Goal: Task Accomplishment & Management: Manage account settings

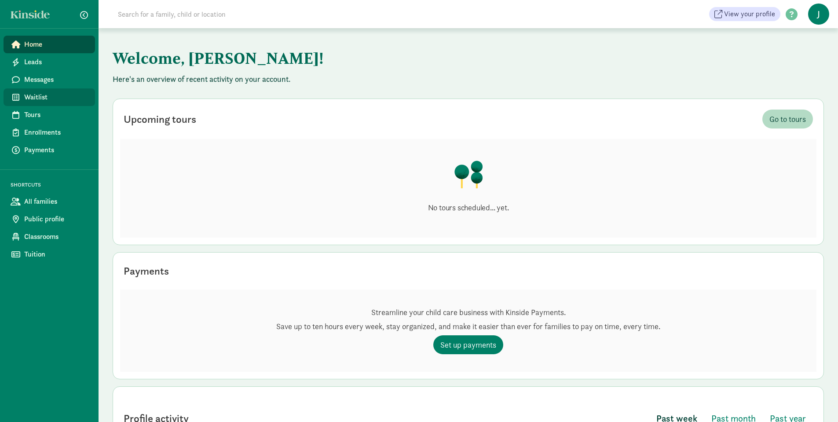
click at [43, 97] on span "Waitlist" at bounding box center [56, 97] width 64 height 11
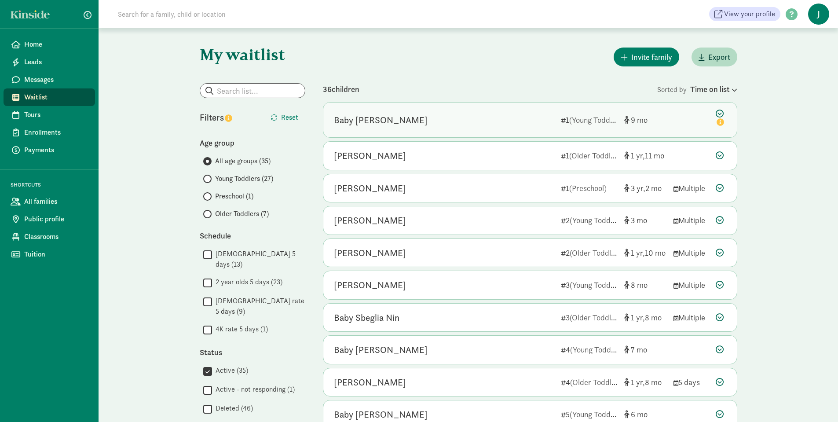
click at [442, 132] on div "Baby Peplinski 1 (Young Toddlers) 9" at bounding box center [529, 119] width 413 height 35
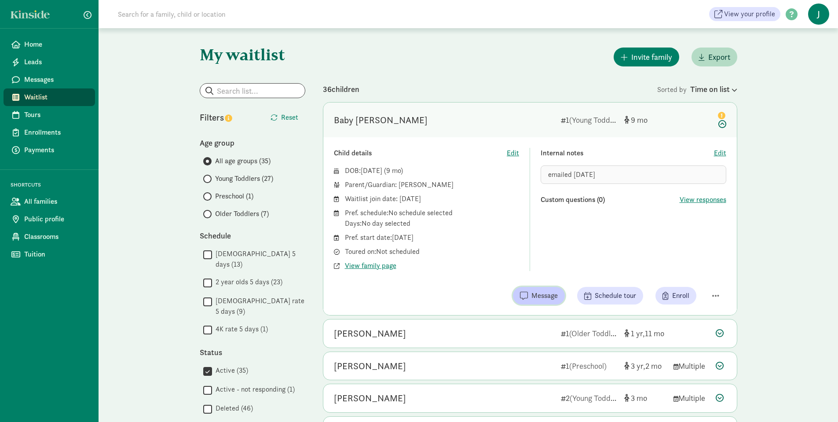
click at [536, 296] on span "Message" at bounding box center [544, 295] width 26 height 11
click at [533, 299] on span "Message" at bounding box center [544, 295] width 26 height 11
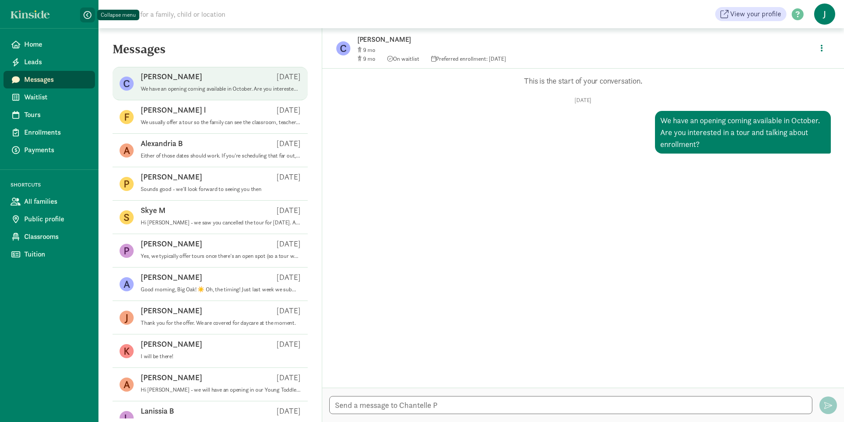
click at [84, 16] on span "button" at bounding box center [88, 15] width 8 height 8
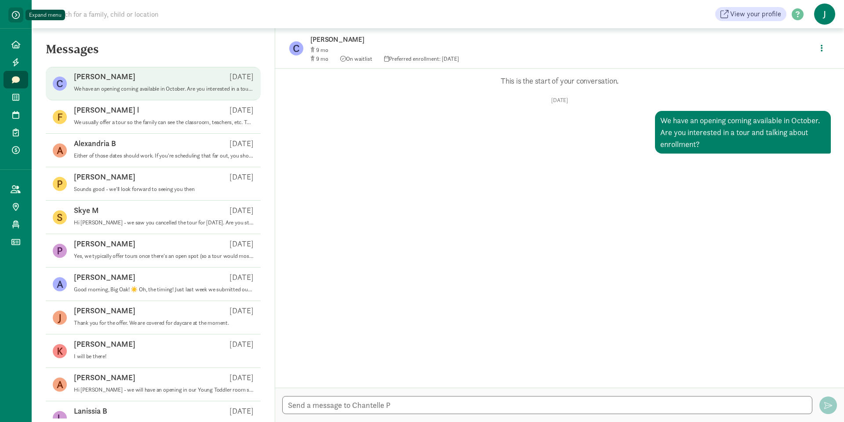
click at [15, 17] on span "button" at bounding box center [16, 15] width 8 height 8
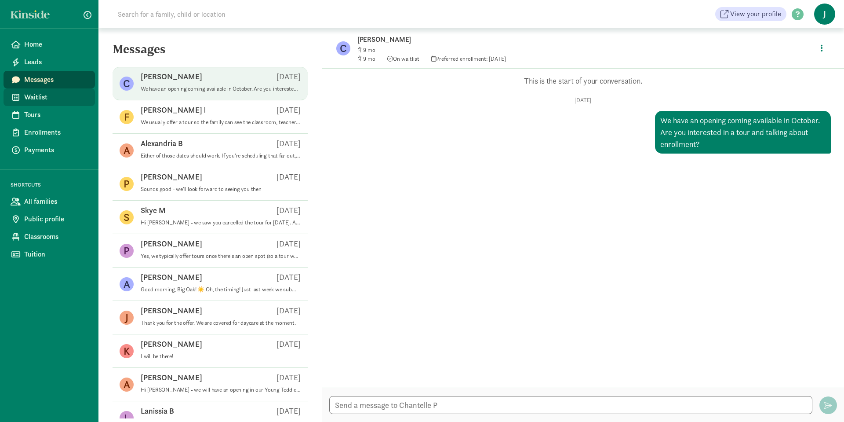
click at [35, 93] on span "Waitlist" at bounding box center [56, 97] width 64 height 11
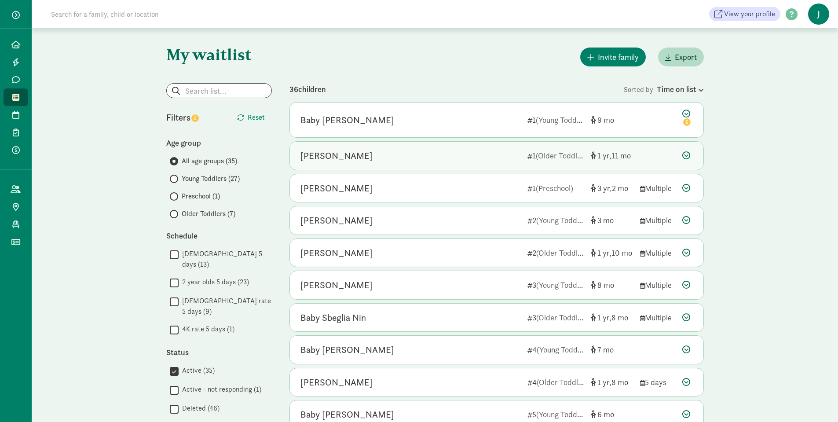
click at [656, 156] on div "Theo Hardin 1 (Older Toddlers) 1 11" at bounding box center [496, 156] width 413 height 28
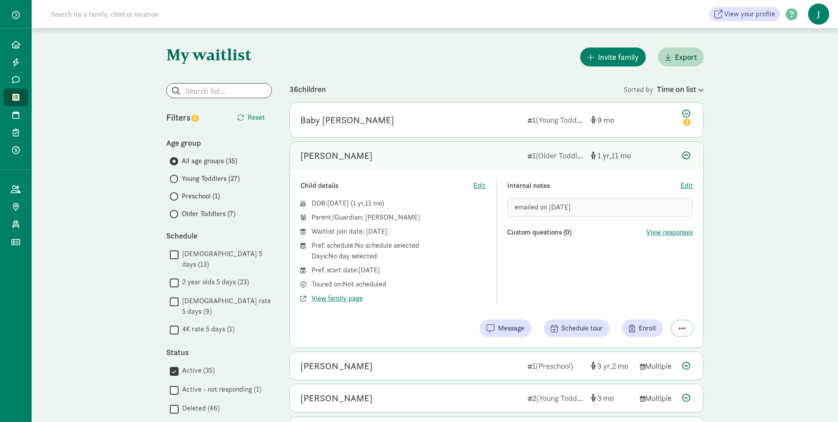
click at [681, 329] on span "button" at bounding box center [682, 328] width 7 height 8
click at [667, 296] on div "Mark as unresponsive" at bounding box center [651, 293] width 68 height 11
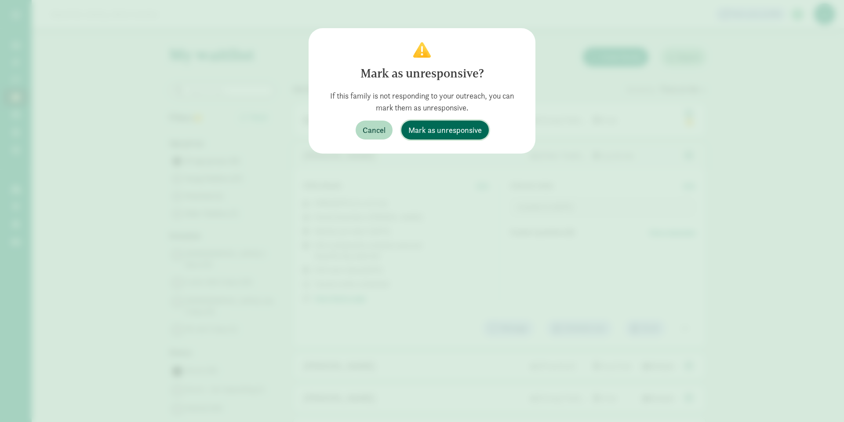
click at [446, 128] on span "Mark as unresponsive" at bounding box center [445, 130] width 73 height 12
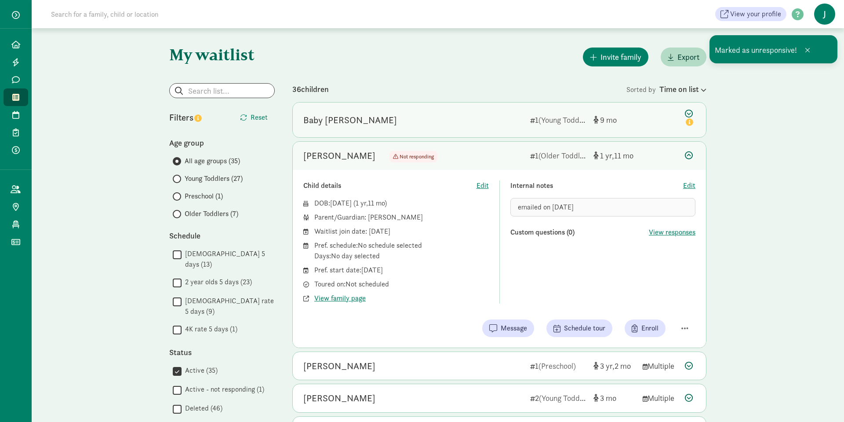
click at [422, 118] on div "Baby Peplinski" at bounding box center [413, 120] width 220 height 14
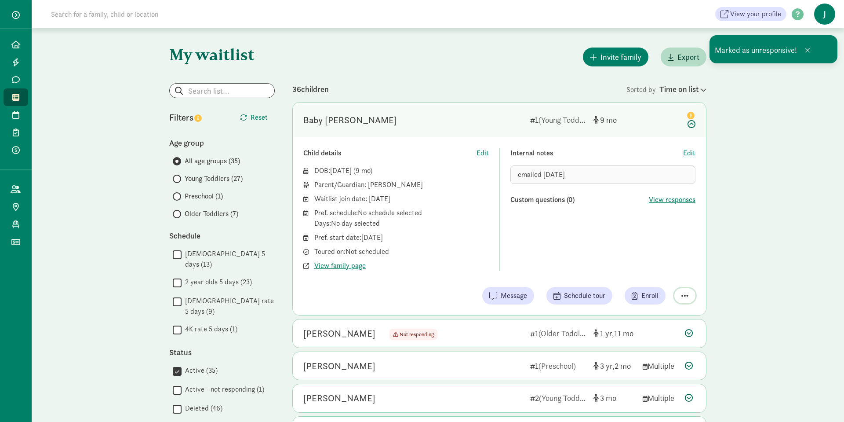
click at [686, 295] on span "button" at bounding box center [685, 296] width 7 height 8
click at [654, 259] on div "Mark as unresponsive" at bounding box center [654, 261] width 68 height 11
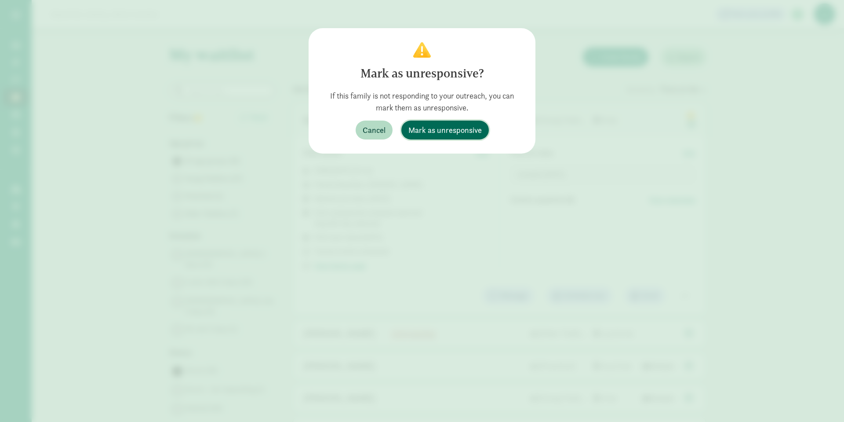
click at [464, 130] on span "Mark as unresponsive" at bounding box center [445, 130] width 73 height 12
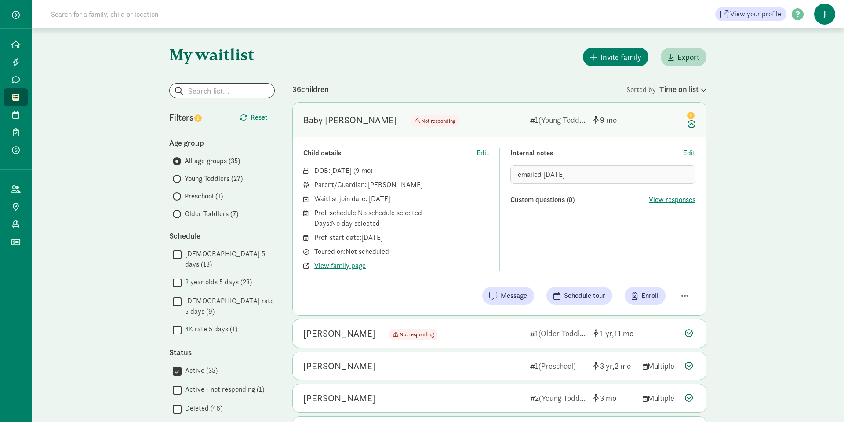
click at [404, 397] on div "Ada Bunger" at bounding box center [413, 398] width 220 height 14
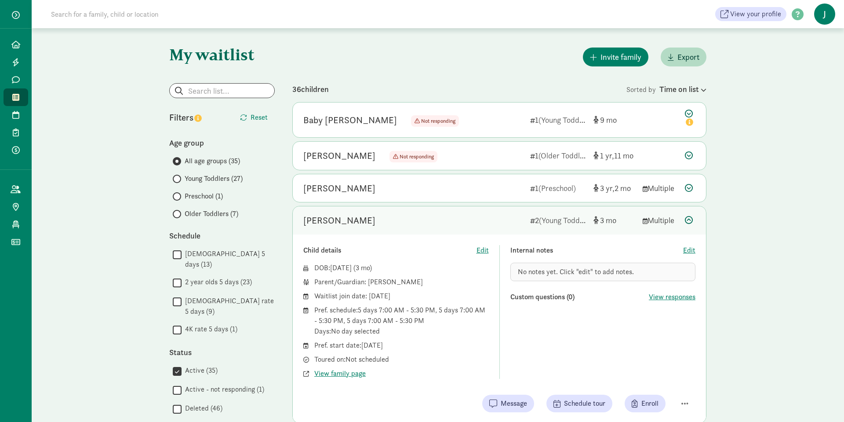
click at [315, 84] on div "36 children" at bounding box center [459, 89] width 334 height 12
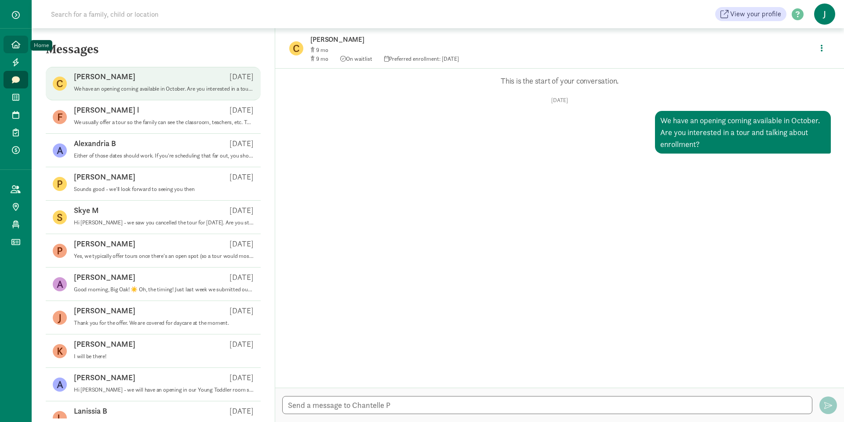
click at [13, 41] on icon at bounding box center [15, 44] width 9 height 8
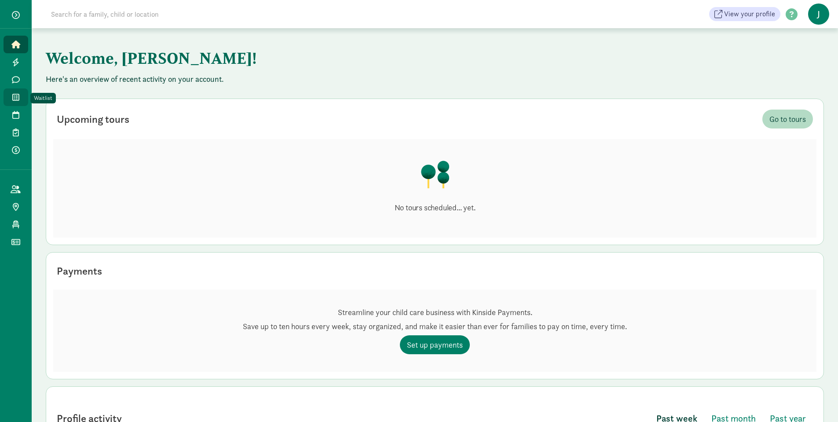
click at [18, 95] on icon at bounding box center [15, 97] width 7 height 8
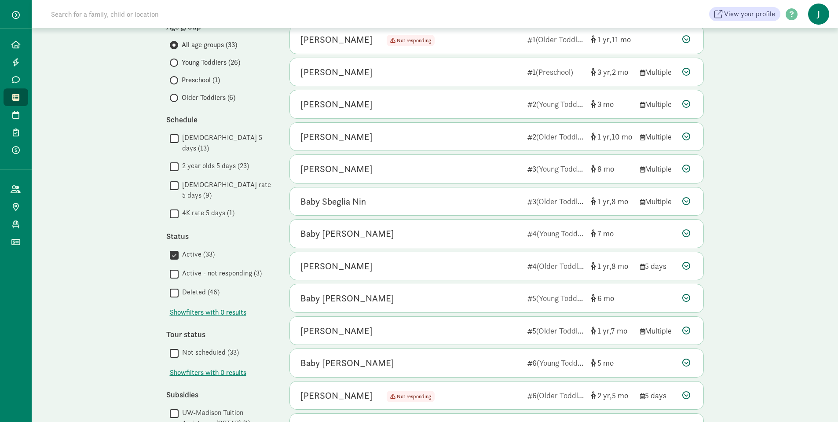
scroll to position [86, 0]
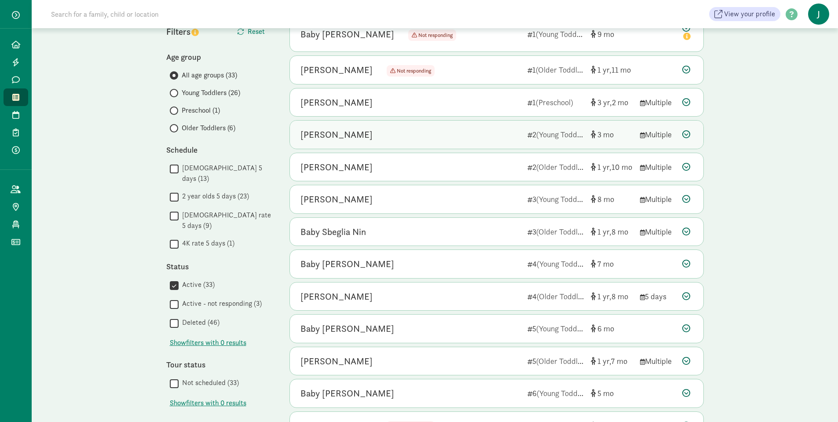
click at [361, 139] on div "Ada Bunger" at bounding box center [410, 135] width 220 height 14
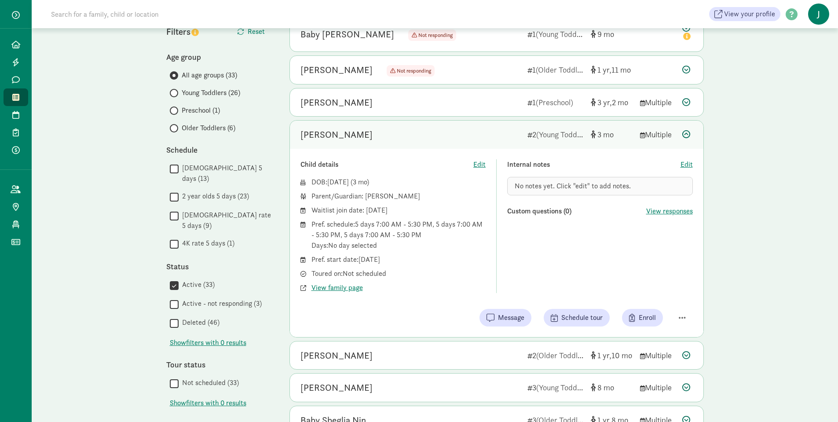
click at [686, 137] on icon at bounding box center [686, 134] width 8 height 8
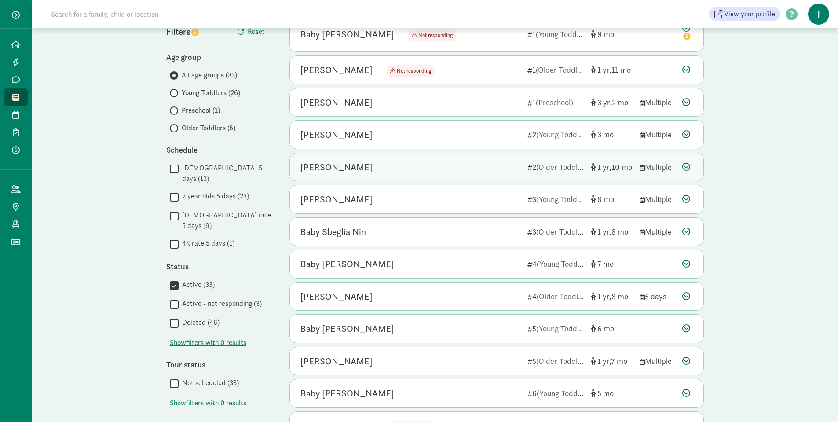
click at [635, 169] on div "Oscar O’Connor 2 (Older Toddlers) 1 10 Multiple" at bounding box center [496, 167] width 413 height 28
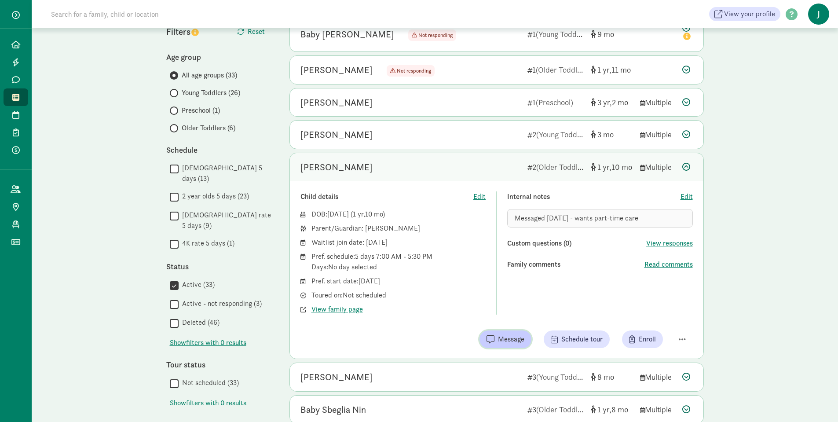
click at [512, 342] on span "Message" at bounding box center [511, 339] width 26 height 11
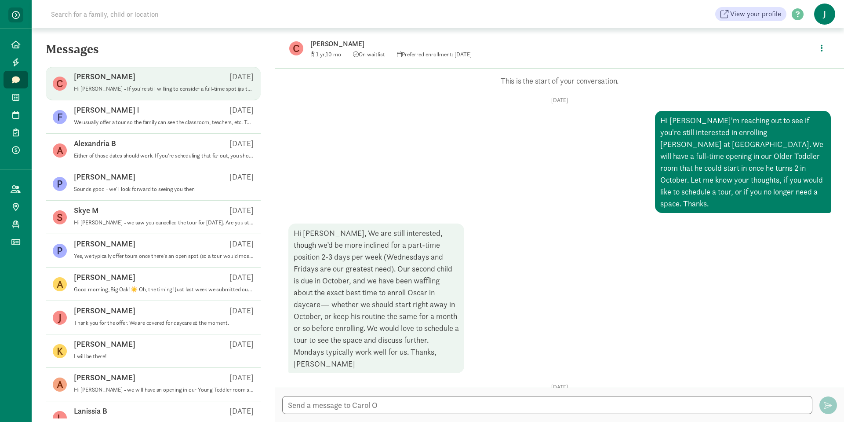
click at [14, 11] on span "button" at bounding box center [16, 15] width 8 height 8
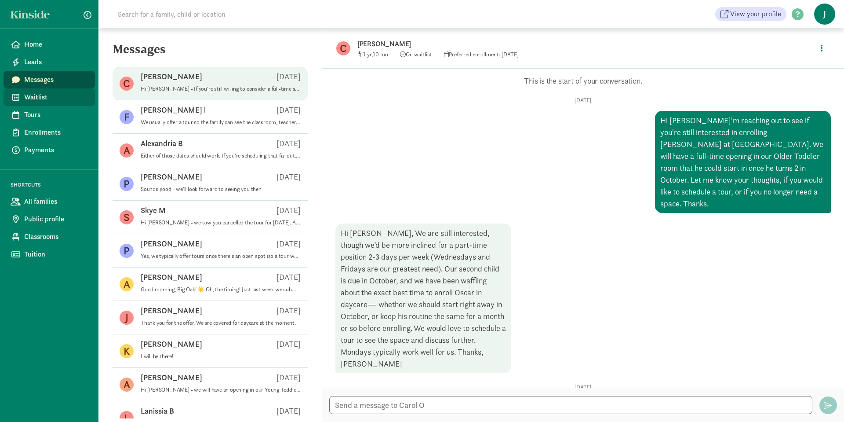
click at [24, 100] on span "Waitlist" at bounding box center [56, 97] width 64 height 11
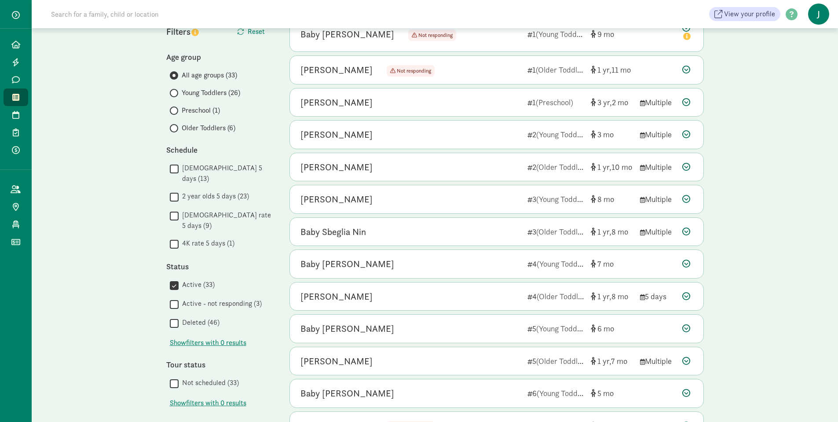
scroll to position [88, 0]
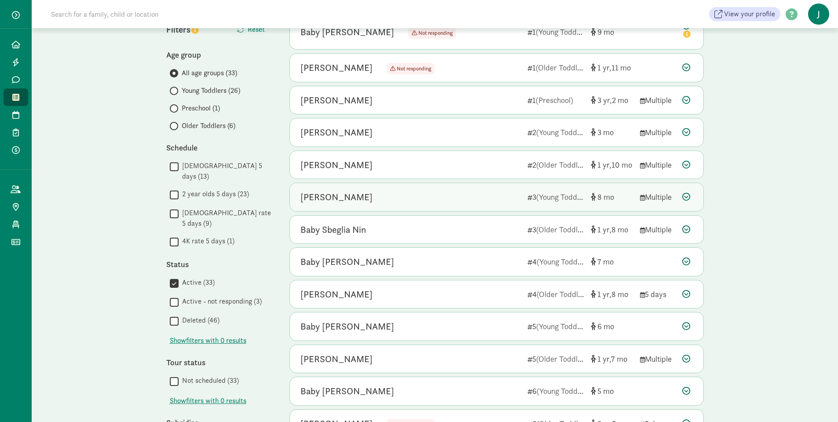
click at [631, 201] on div "8" at bounding box center [612, 197] width 42 height 12
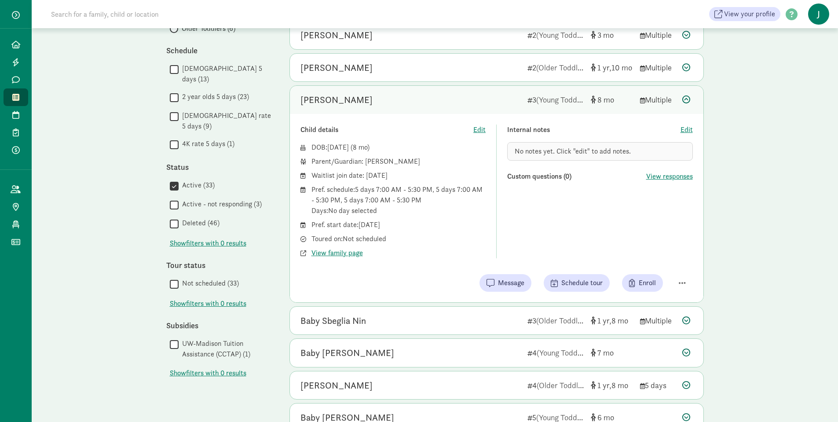
scroll to position [220, 0]
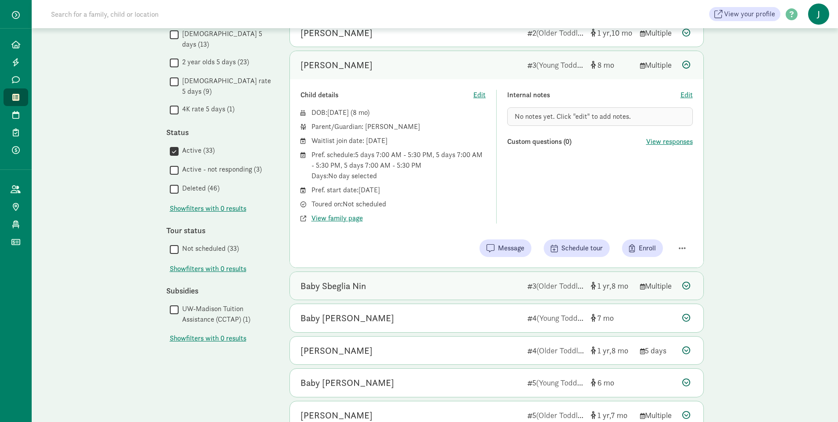
click at [495, 292] on div "Baby Sbeglia Nin" at bounding box center [410, 286] width 220 height 14
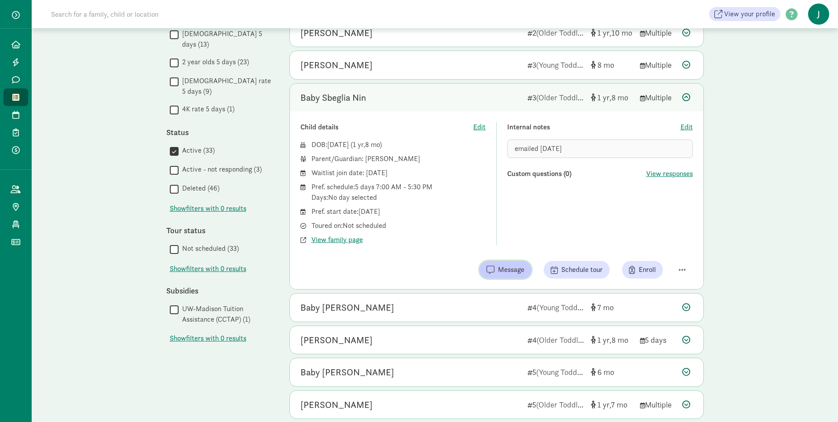
click at [500, 272] on span "Message" at bounding box center [511, 269] width 26 height 11
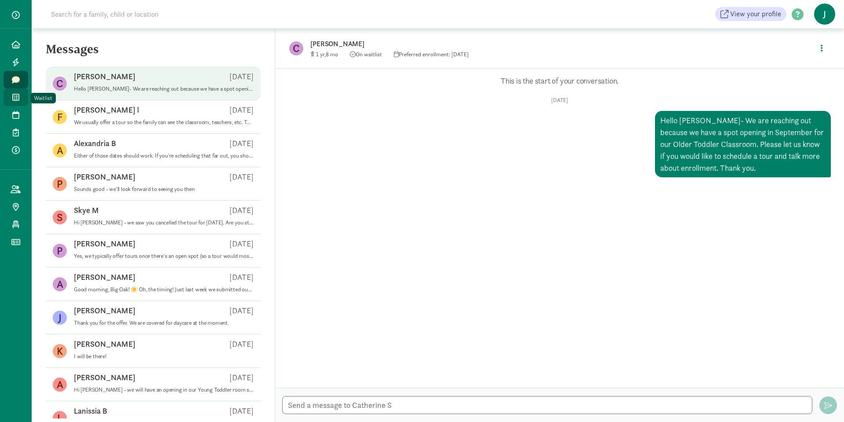
click at [22, 99] on link "Waitlist" at bounding box center [16, 97] width 25 height 18
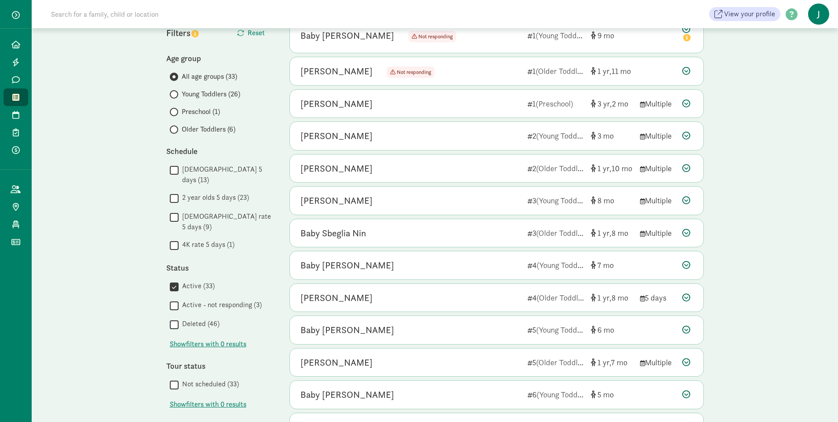
scroll to position [88, 0]
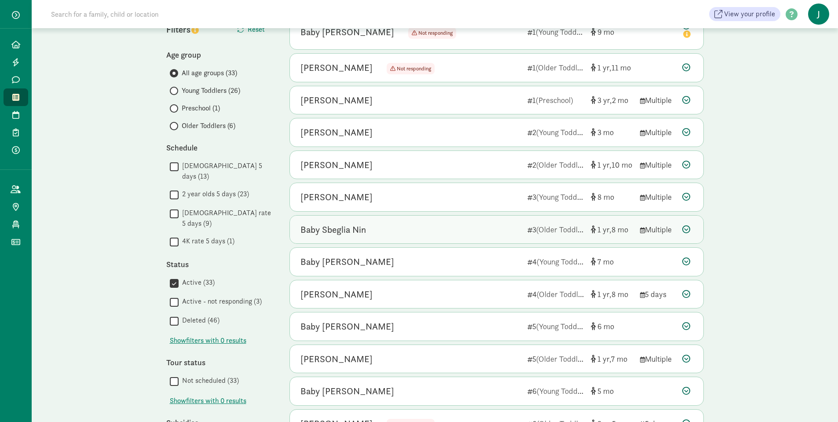
click at [418, 224] on div "Baby Sbeglia Nin" at bounding box center [410, 230] width 220 height 14
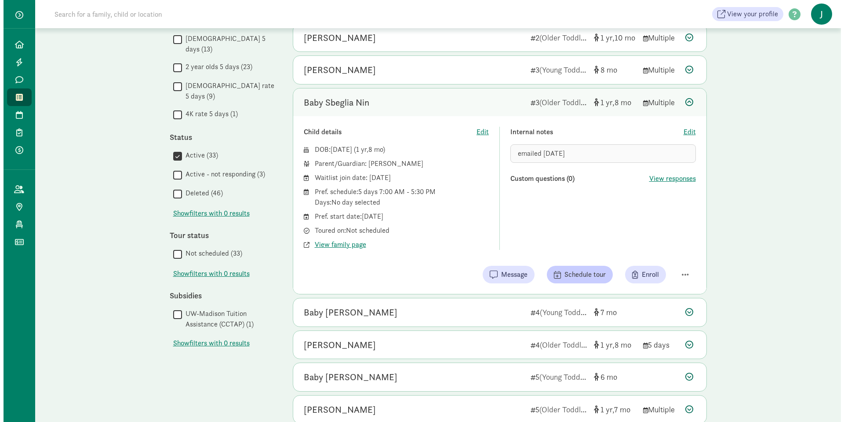
scroll to position [220, 0]
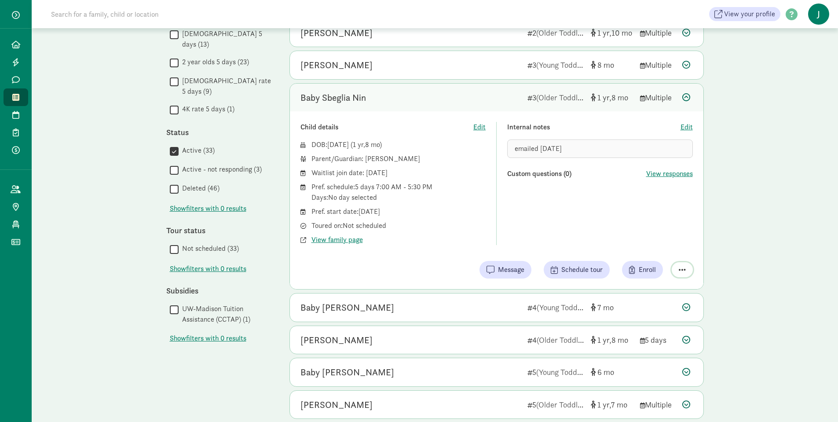
click at [680, 269] on span "button" at bounding box center [682, 270] width 7 height 8
click at [644, 231] on div "Mark as unresponsive" at bounding box center [651, 235] width 68 height 11
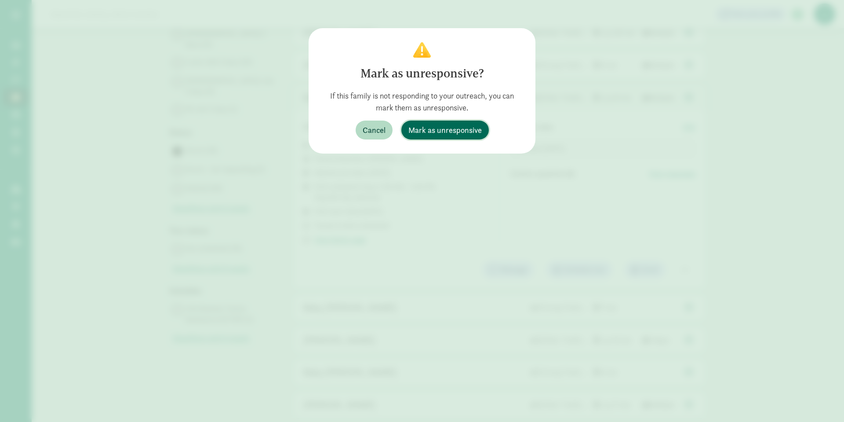
click at [453, 131] on span "Mark as unresponsive" at bounding box center [445, 130] width 73 height 12
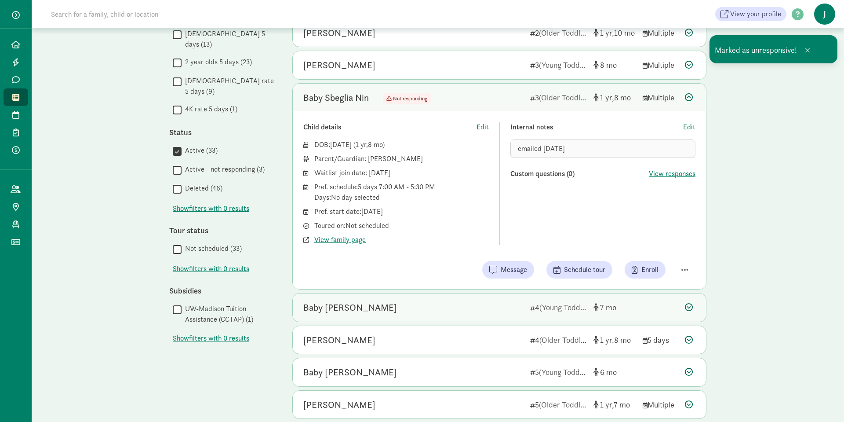
click at [395, 309] on div "Baby [PERSON_NAME]" at bounding box center [413, 307] width 220 height 14
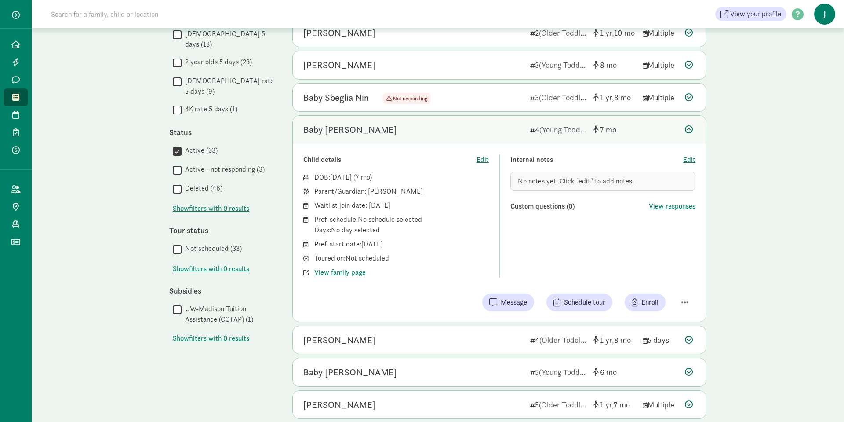
click at [690, 130] on icon at bounding box center [689, 129] width 8 height 8
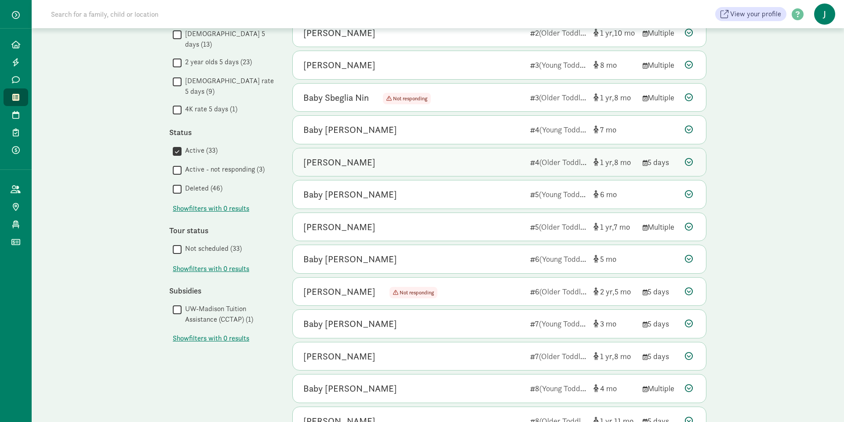
click at [647, 169] on div "Ezekiel Hune-Moss 4 (Older Toddlers) 1 8 5 days" at bounding box center [499, 162] width 413 height 28
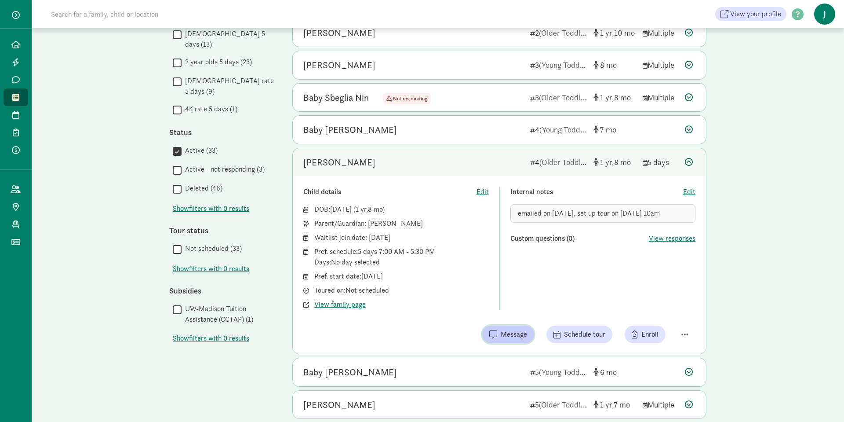
click at [511, 339] on span "Message" at bounding box center [514, 334] width 26 height 11
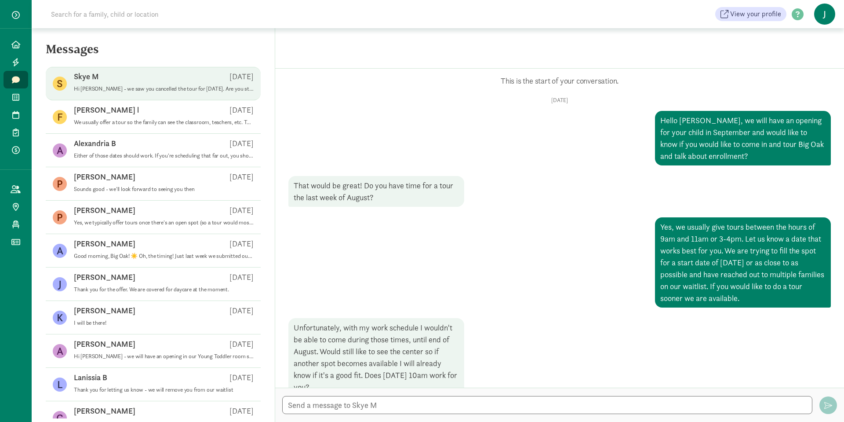
scroll to position [296, 0]
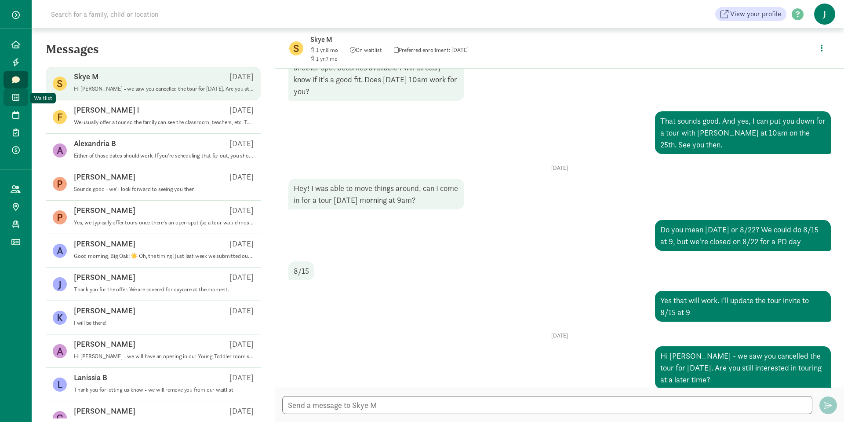
click at [15, 101] on icon at bounding box center [15, 97] width 7 height 8
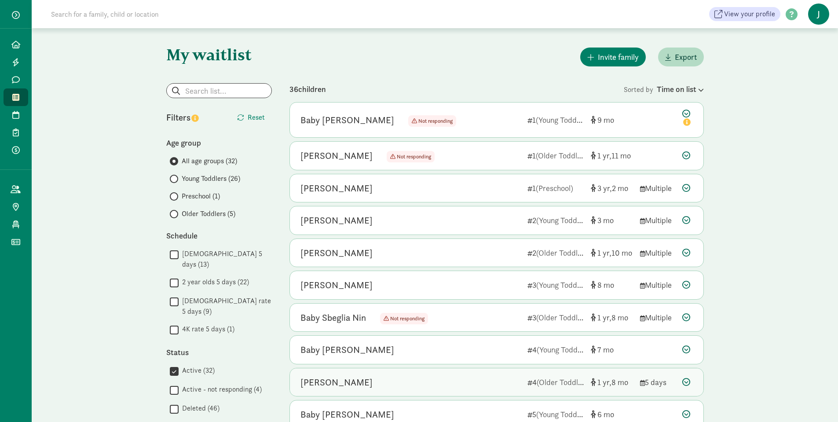
click at [689, 381] on icon at bounding box center [686, 382] width 8 height 8
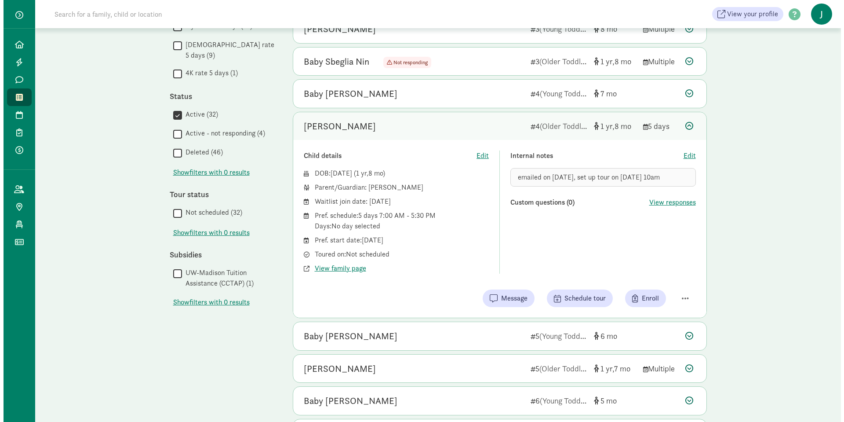
scroll to position [264, 0]
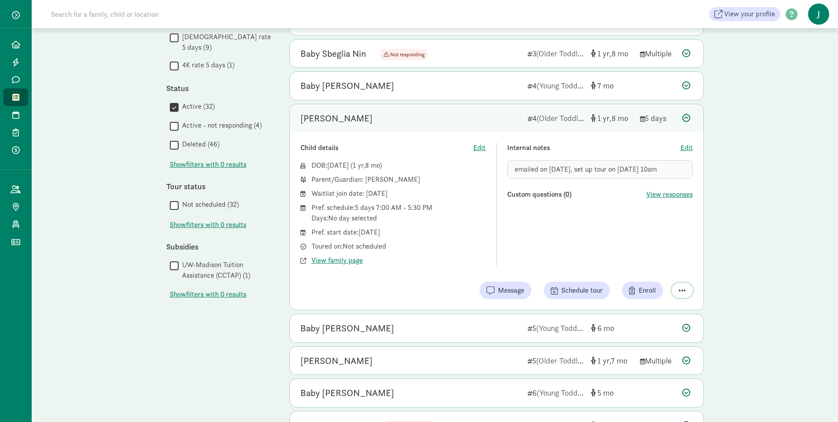
click at [682, 287] on span "button" at bounding box center [682, 290] width 7 height 8
click at [647, 252] on div "Mark as unresponsive" at bounding box center [651, 255] width 68 height 11
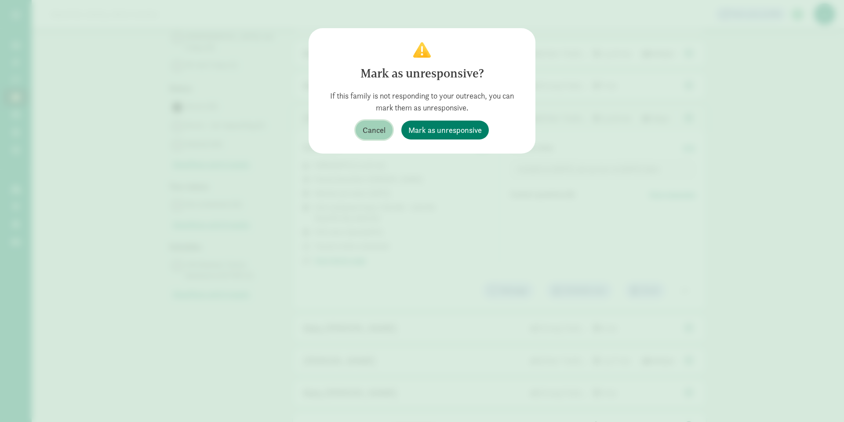
click at [365, 131] on span "Cancel" at bounding box center [374, 130] width 23 height 12
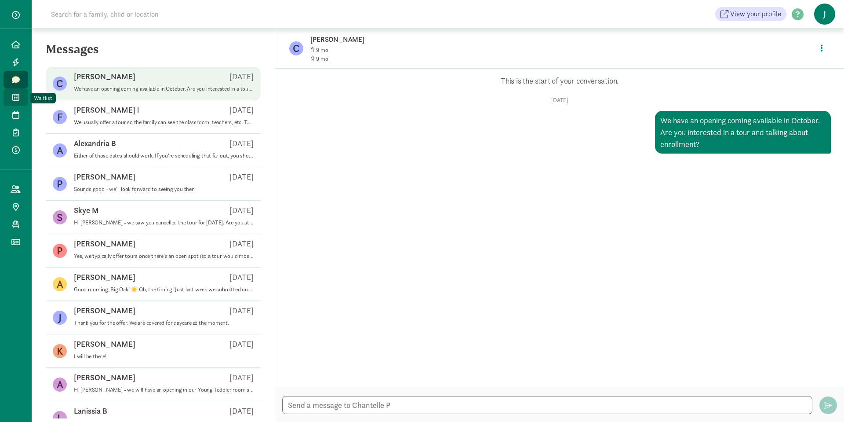
click at [18, 95] on icon at bounding box center [15, 97] width 7 height 8
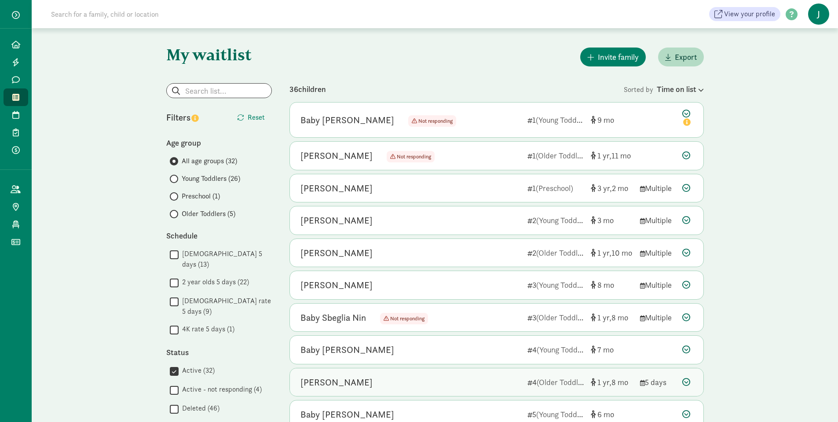
click at [515, 383] on div "[PERSON_NAME]" at bounding box center [410, 382] width 220 height 14
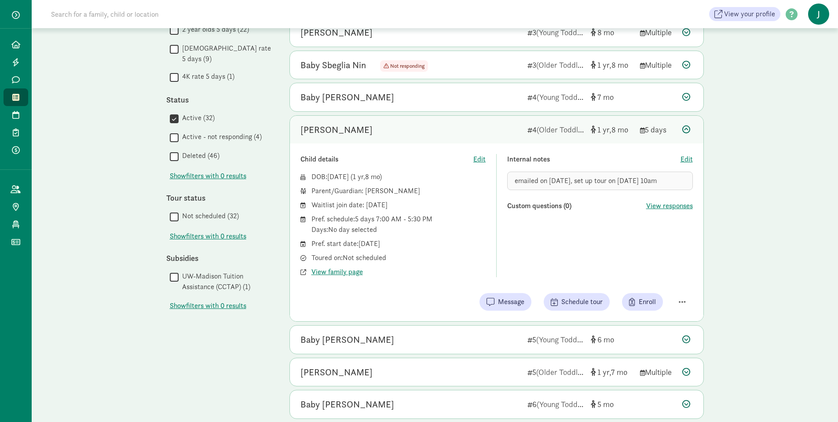
scroll to position [264, 0]
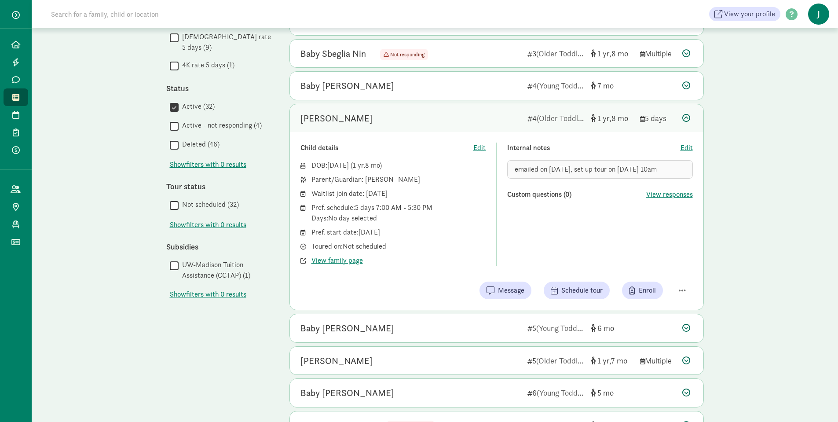
click at [501, 281] on div "Child details Edit DOB: Jan 2, 2024 ( 1 8 ) Parent/Guardian: Skye Moss Waitlist…" at bounding box center [496, 221] width 413 height 178
click at [503, 289] on span "Message" at bounding box center [511, 290] width 26 height 11
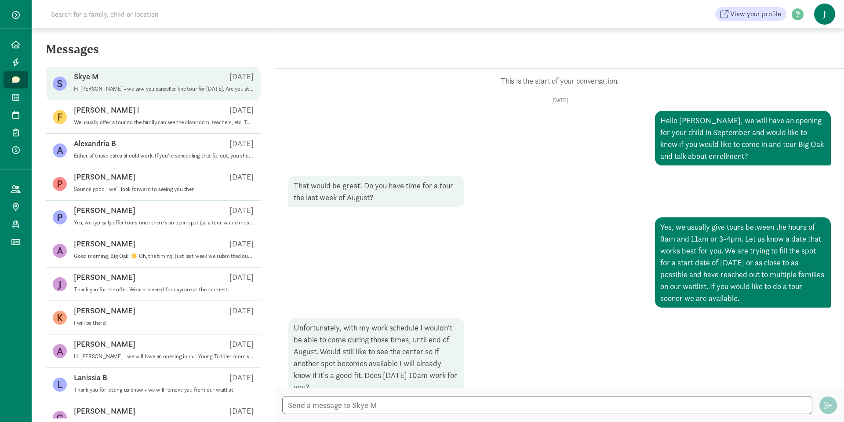
scroll to position [296, 0]
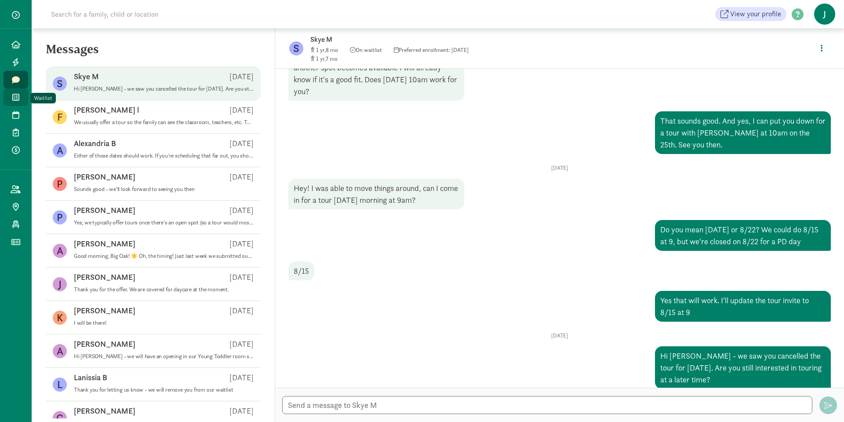
click at [19, 91] on link "Waitlist" at bounding box center [16, 97] width 25 height 18
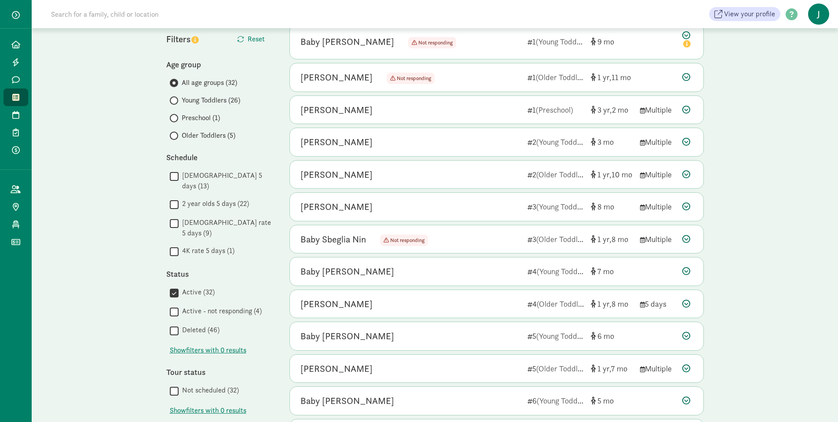
scroll to position [88, 0]
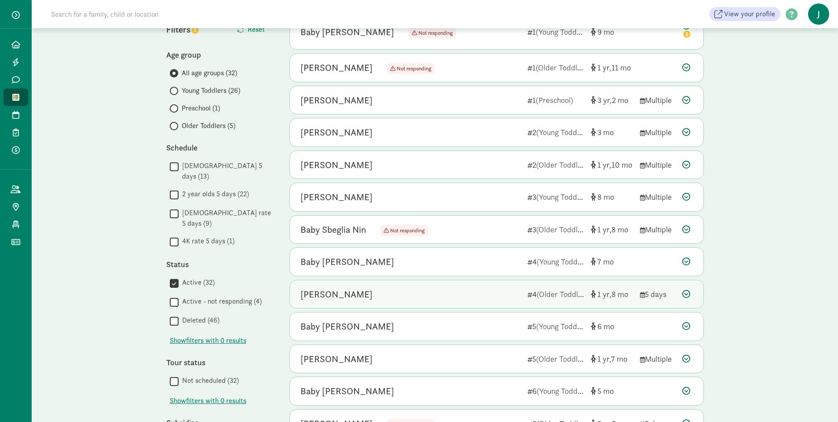
click at [683, 295] on icon at bounding box center [686, 294] width 8 height 8
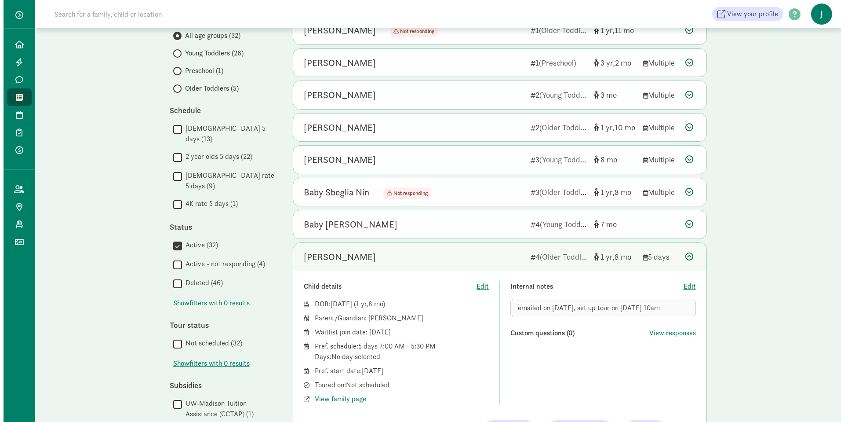
scroll to position [264, 0]
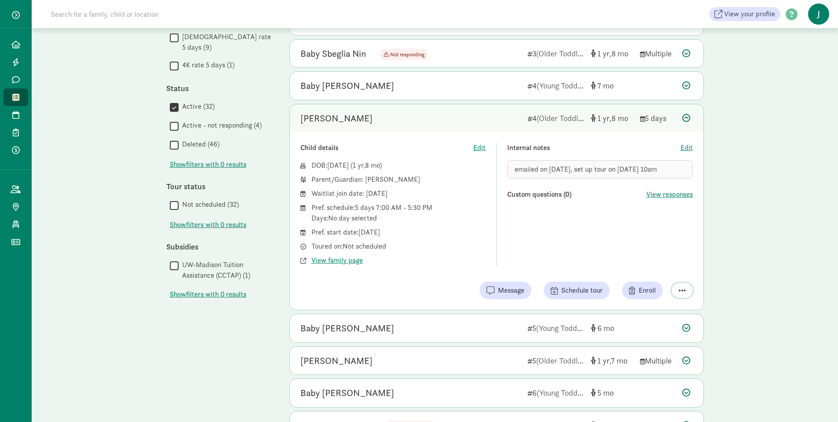
click at [680, 288] on span "button" at bounding box center [682, 290] width 7 height 8
click at [619, 166] on span "emailed on 8/6/25, set up tour on 9/25 at 10am" at bounding box center [586, 168] width 142 height 9
click at [617, 166] on span "emailed on 8/6/25, set up tour on 9/25 at 10am" at bounding box center [586, 168] width 142 height 9
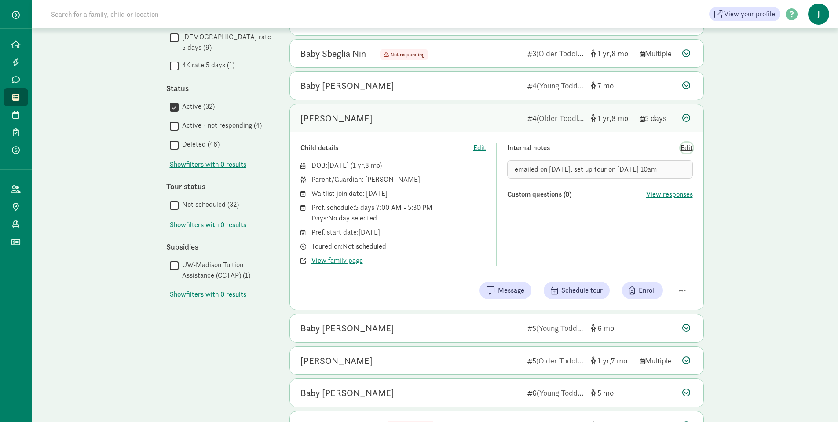
click at [687, 149] on span "Edit" at bounding box center [686, 147] width 12 height 11
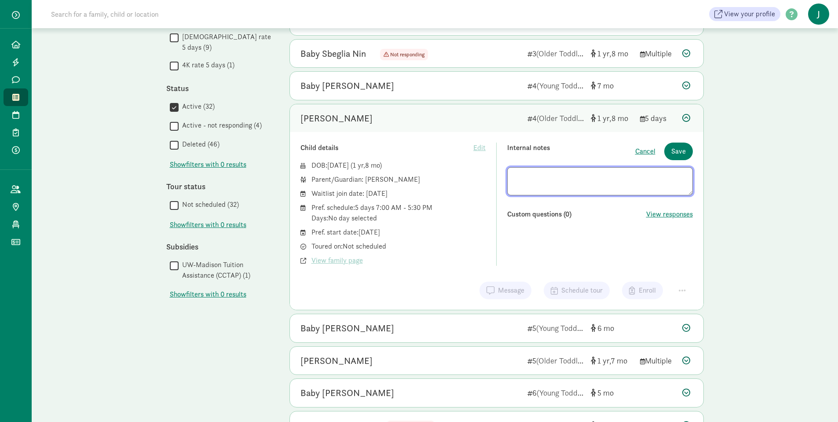
click at [619, 175] on textarea at bounding box center [600, 181] width 186 height 28
type textarea "emailed on 8/6/25, set up tour on 8/25 at 10am"
click at [617, 226] on div "Internal notes Cancel Save emailed on 8/6/25, set up tour on 8/25 at 10am Custo…" at bounding box center [600, 203] width 186 height 123
click at [676, 152] on span "Save" at bounding box center [678, 151] width 15 height 11
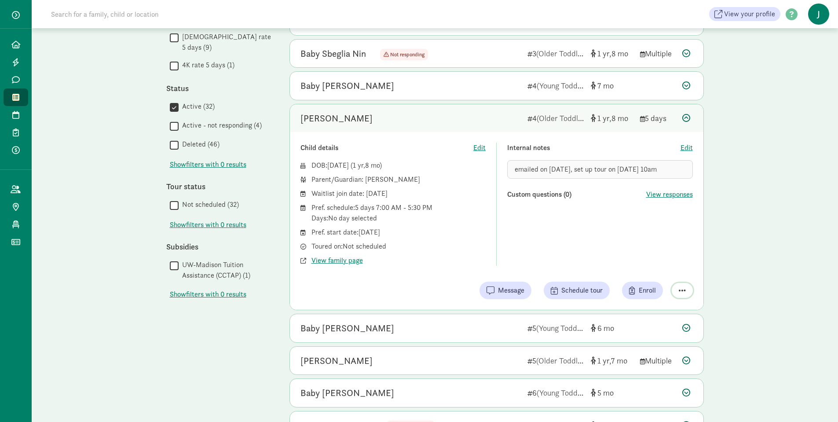
click at [679, 288] on span "button" at bounding box center [682, 290] width 7 height 8
click at [647, 257] on div "Mark as unresponsive" at bounding box center [651, 255] width 68 height 11
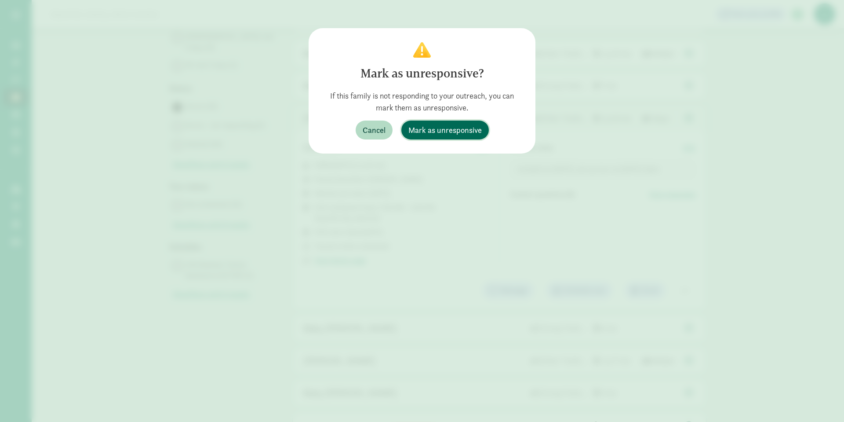
click at [434, 129] on span "Mark as unresponsive" at bounding box center [445, 130] width 73 height 12
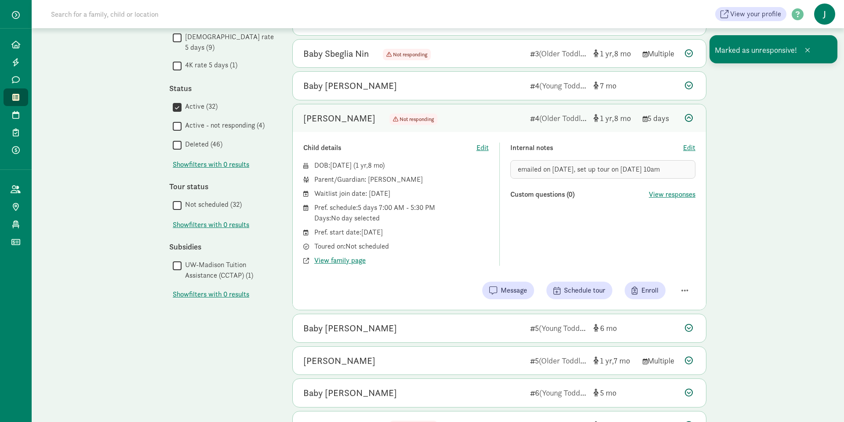
click at [692, 117] on icon at bounding box center [689, 118] width 8 height 8
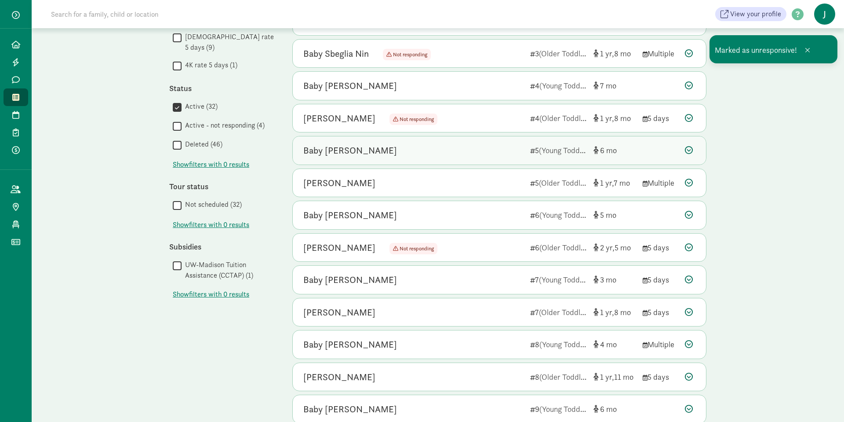
click at [684, 151] on div "Baby Conway 5 (Young Toddlers) 6" at bounding box center [499, 150] width 413 height 28
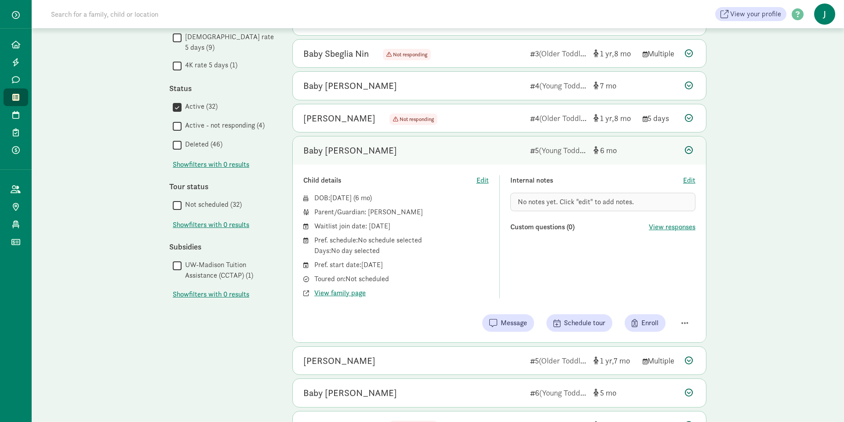
click at [690, 150] on icon at bounding box center [689, 150] width 8 height 8
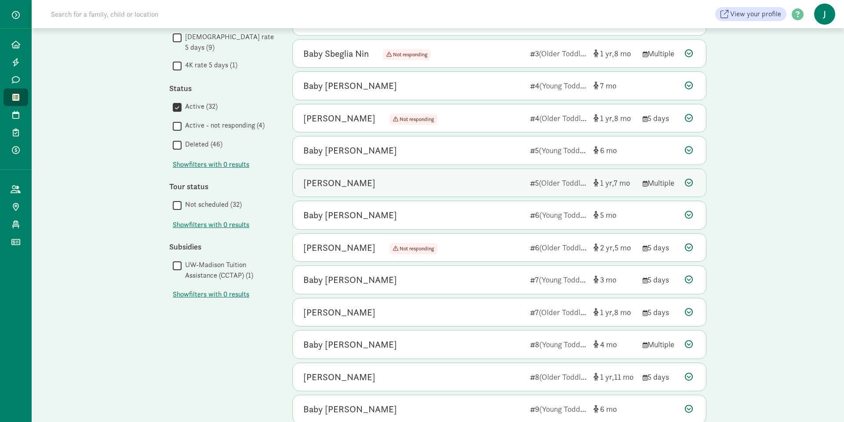
click at [689, 183] on icon at bounding box center [689, 183] width 8 height 8
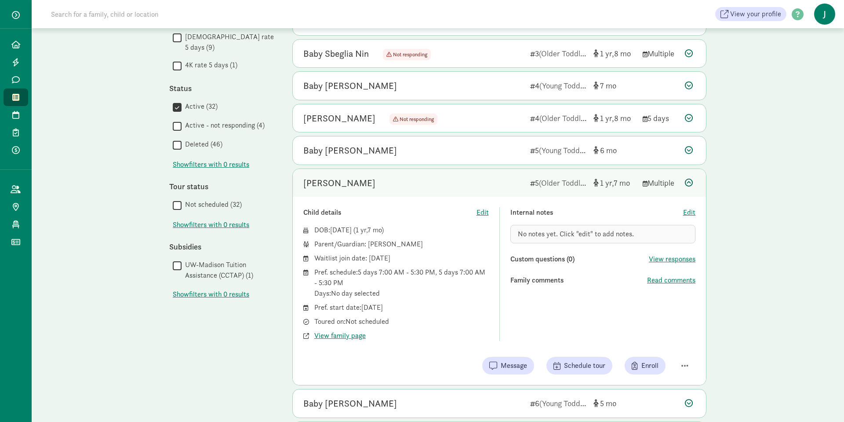
click at [689, 183] on icon at bounding box center [689, 183] width 8 height 8
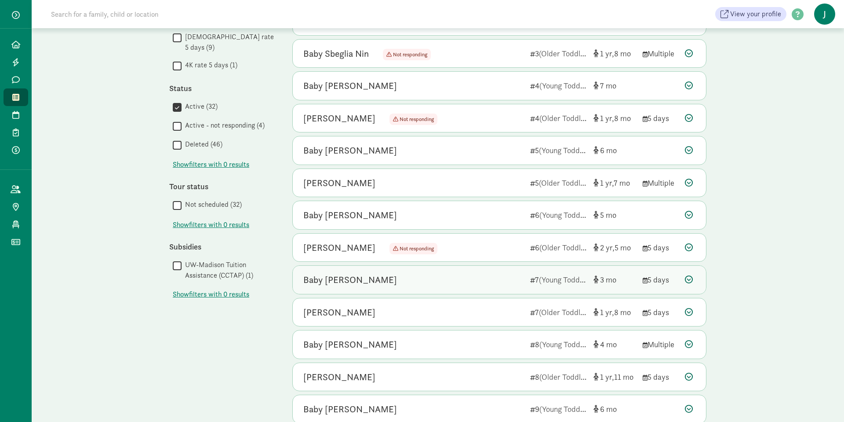
click at [687, 279] on icon at bounding box center [689, 279] width 8 height 8
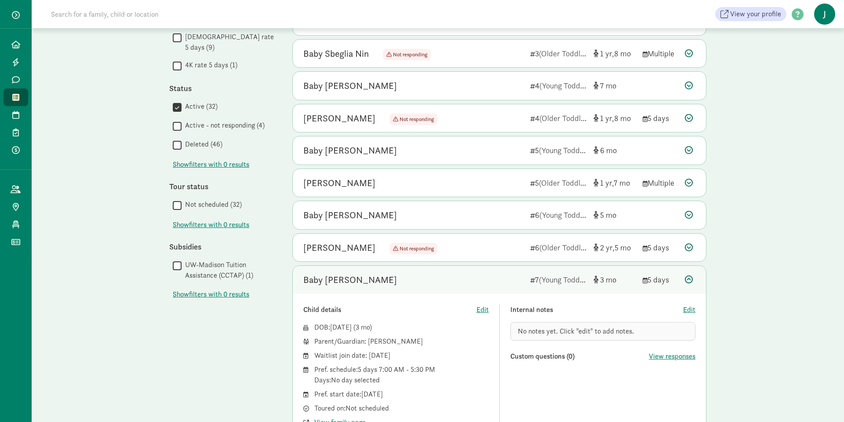
click at [688, 280] on icon at bounding box center [689, 279] width 8 height 8
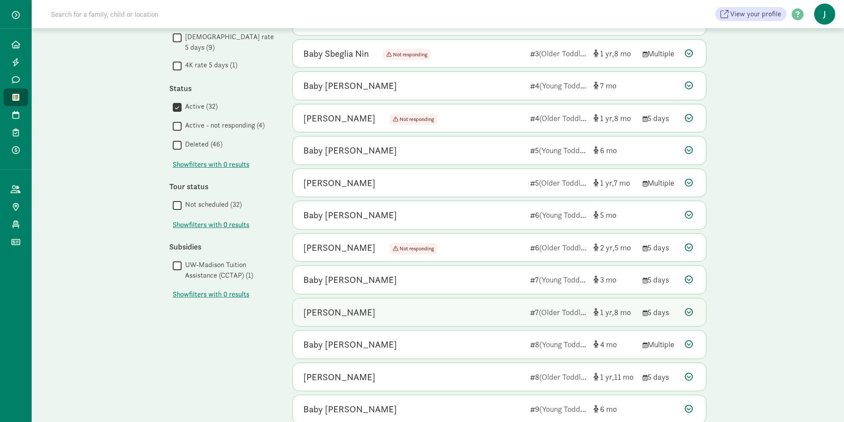
click at [493, 318] on div "Willa Baker-Schultz 7 (Older Toddlers) 1 8 5 days" at bounding box center [499, 312] width 413 height 28
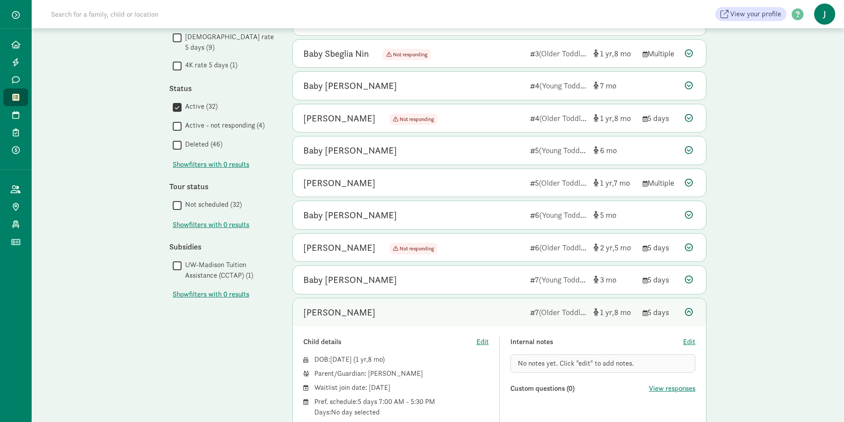
click at [802, 248] on div "My waitlist Invite family Export Show filters Filters Reset Age group All age g…" at bounding box center [438, 232] width 813 height 937
click at [837, 207] on div "My waitlist Invite family Export Show filters Filters Reset Age group All age g…" at bounding box center [438, 232] width 813 height 937
click at [837, 340] on div "My waitlist Invite family Export Show filters Filters Reset Age group All age g…" at bounding box center [438, 232] width 813 height 937
click at [765, 320] on div "My waitlist Invite family Export Show filters Filters Reset Age group All age g…" at bounding box center [438, 232] width 813 height 937
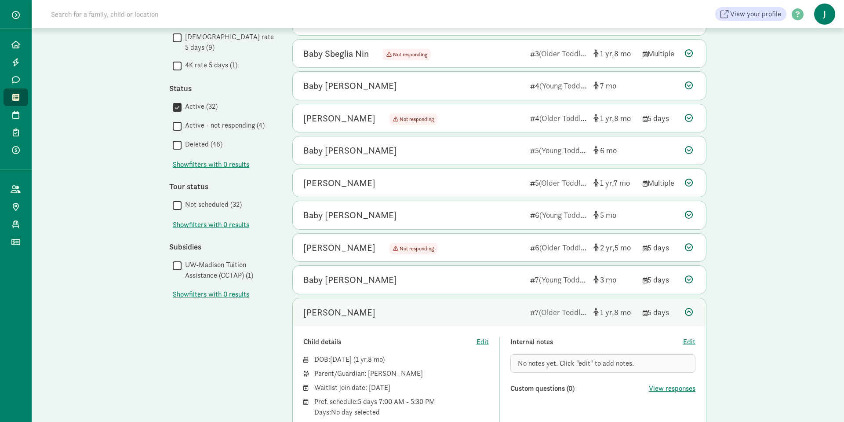
click at [795, 267] on div "My waitlist Invite family Export Show filters Filters Reset Age group All age g…" at bounding box center [438, 232] width 813 height 937
click at [690, 308] on icon at bounding box center [689, 312] width 8 height 8
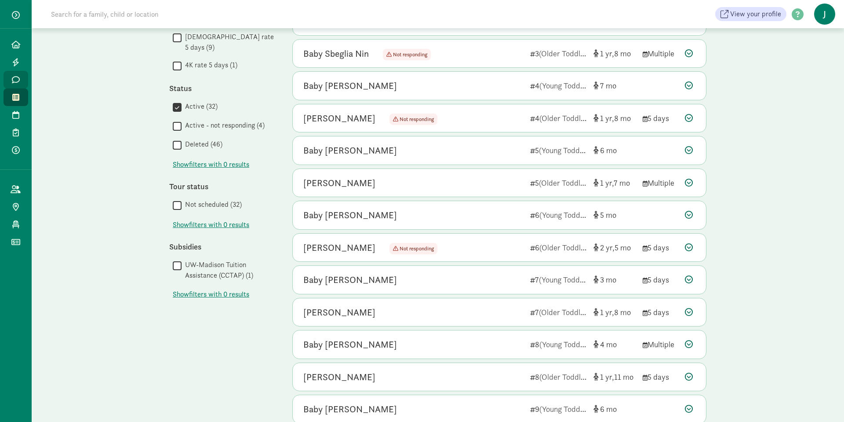
click at [15, 76] on icon at bounding box center [16, 80] width 8 height 8
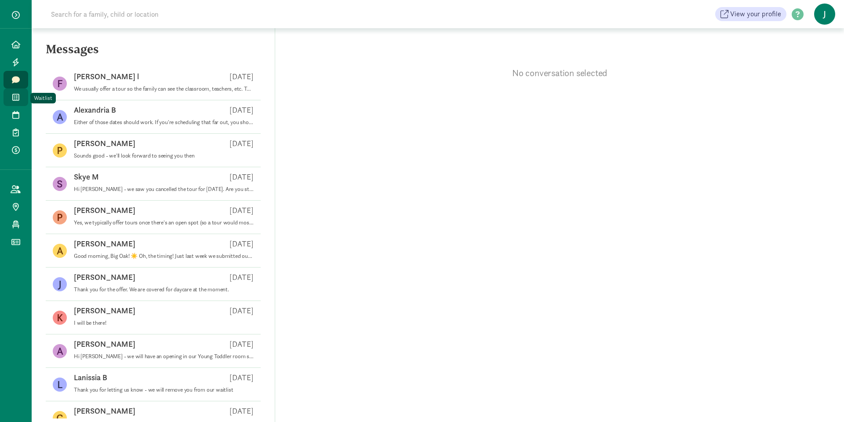
click at [16, 101] on link "Waitlist" at bounding box center [16, 97] width 25 height 18
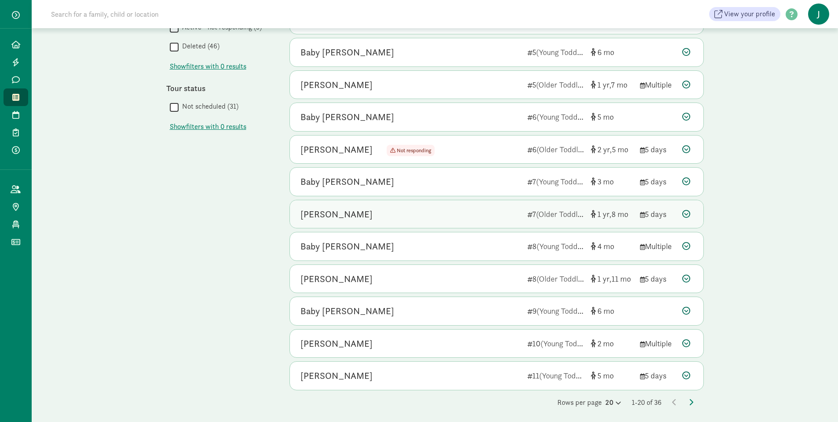
scroll to position [365, 0]
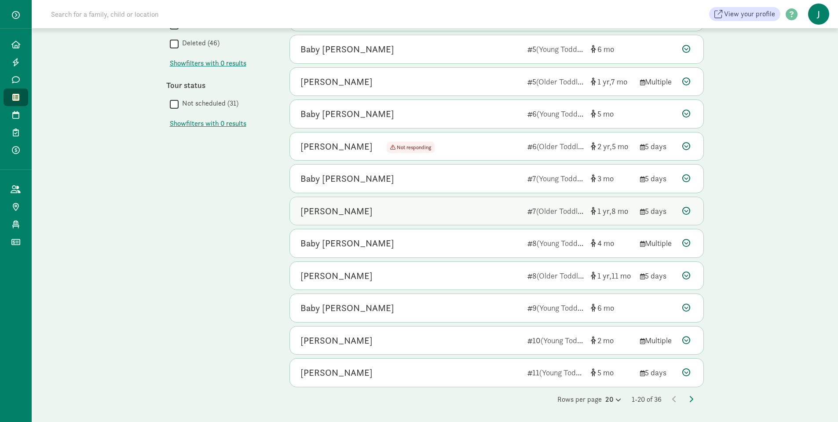
click at [371, 212] on div "[PERSON_NAME]" at bounding box center [336, 211] width 72 height 14
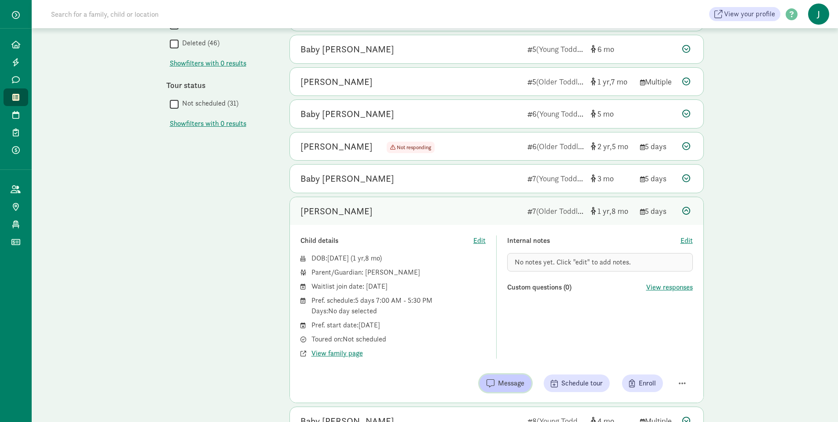
click at [502, 384] on span "Message" at bounding box center [511, 383] width 26 height 11
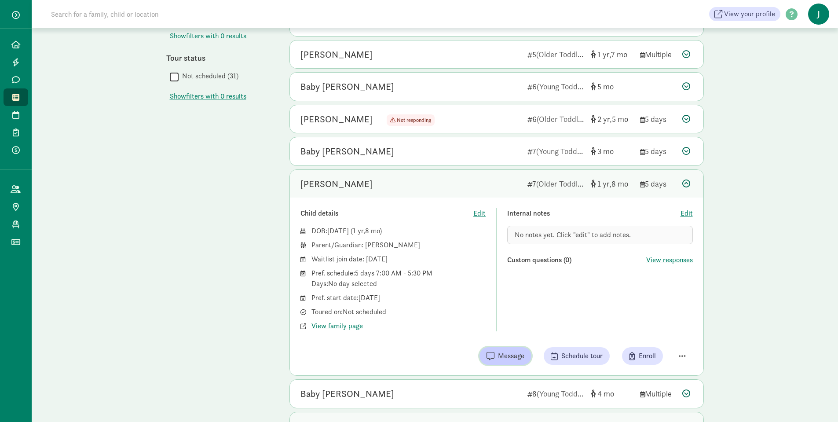
scroll to position [541, 0]
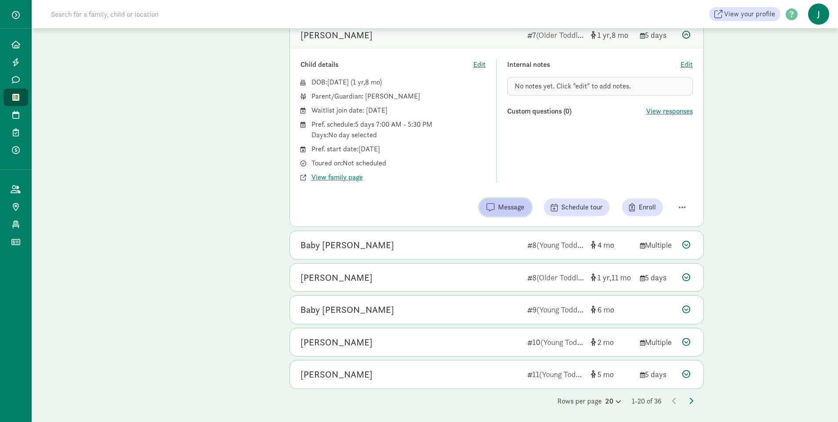
click at [505, 206] on span "Message" at bounding box center [511, 207] width 26 height 11
click at [556, 85] on span "No notes yet. Click "edit" to add notes." at bounding box center [573, 85] width 116 height 9
click at [684, 67] on span "Edit" at bounding box center [686, 64] width 12 height 11
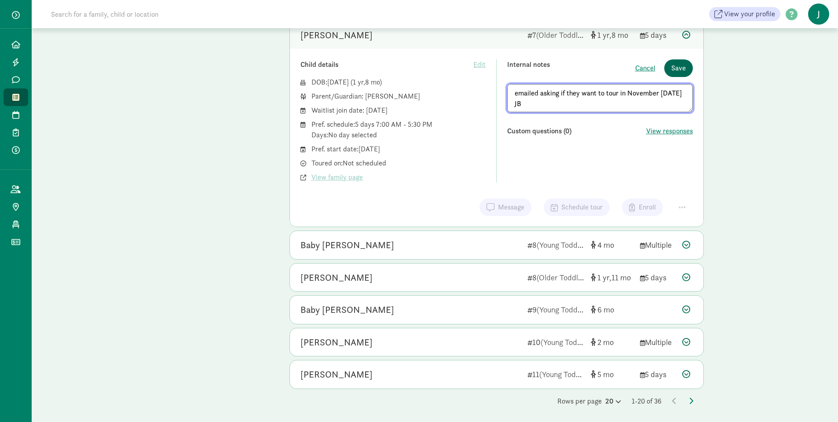
type textarea "emailed asking if they want to tour in November 9/5/25 JB"
click at [678, 69] on span "Save" at bounding box center [678, 68] width 15 height 11
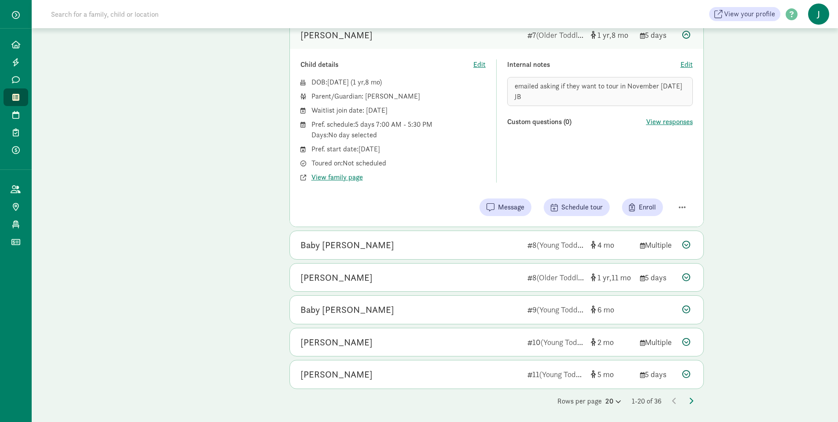
click at [687, 37] on icon at bounding box center [686, 35] width 8 height 8
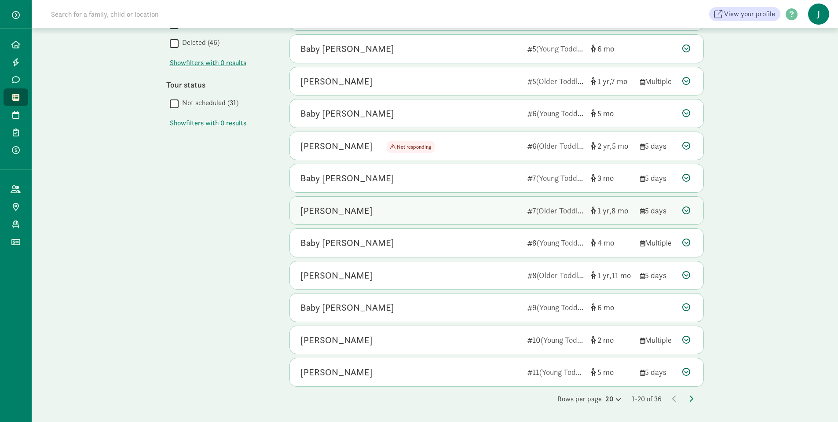
scroll to position [365, 0]
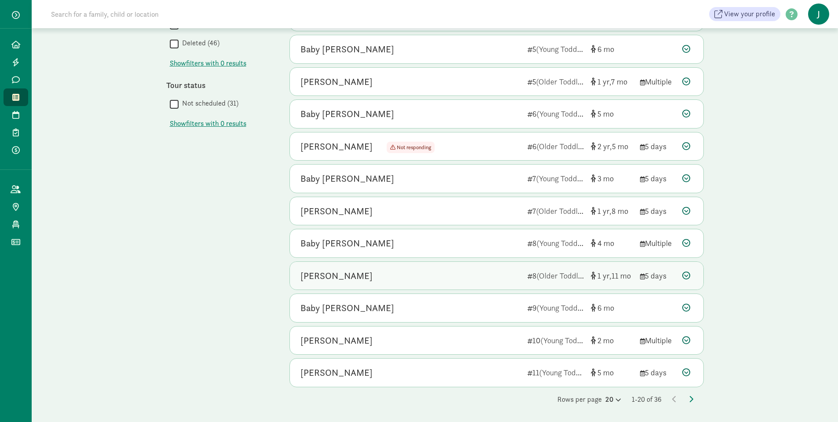
click at [412, 281] on div "[PERSON_NAME]" at bounding box center [410, 276] width 220 height 14
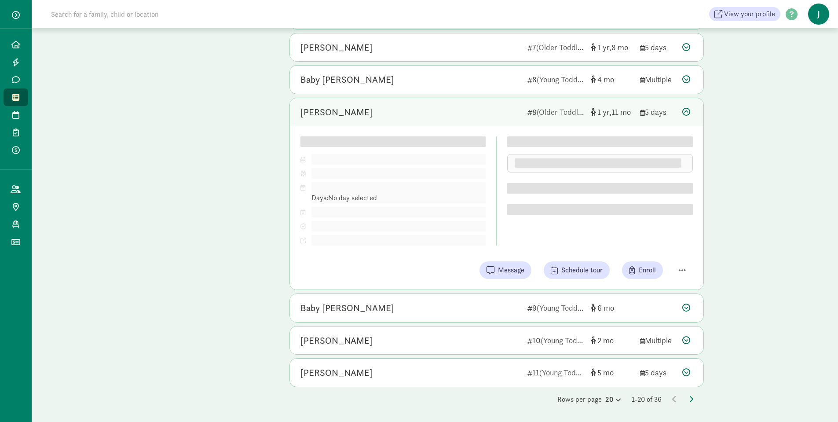
scroll to position [541, 0]
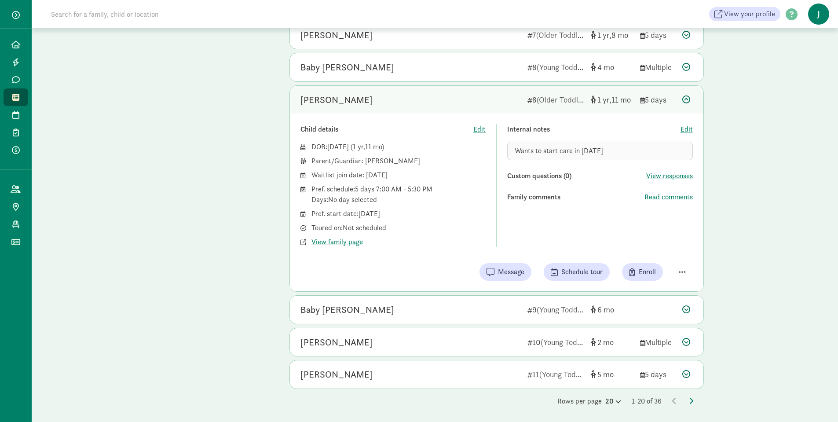
click at [685, 99] on icon at bounding box center [686, 99] width 8 height 8
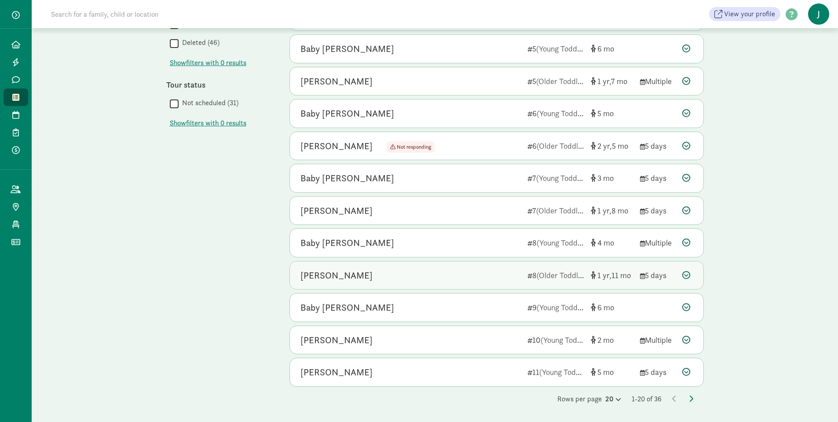
scroll to position [365, 0]
click at [690, 399] on icon at bounding box center [691, 398] width 4 height 7
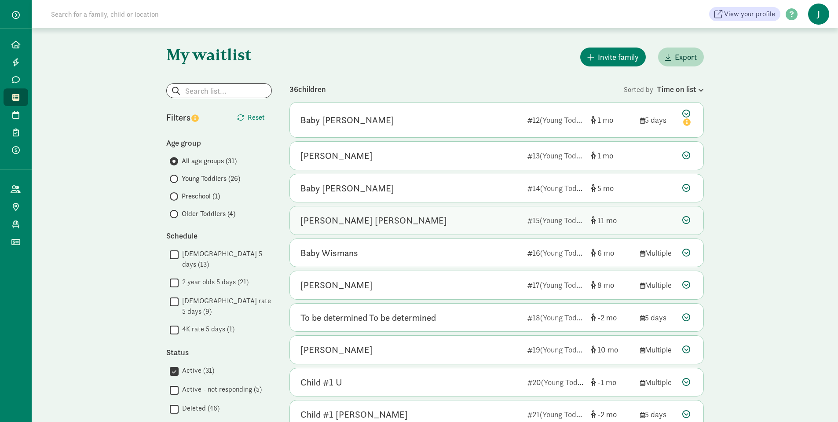
scroll to position [44, 0]
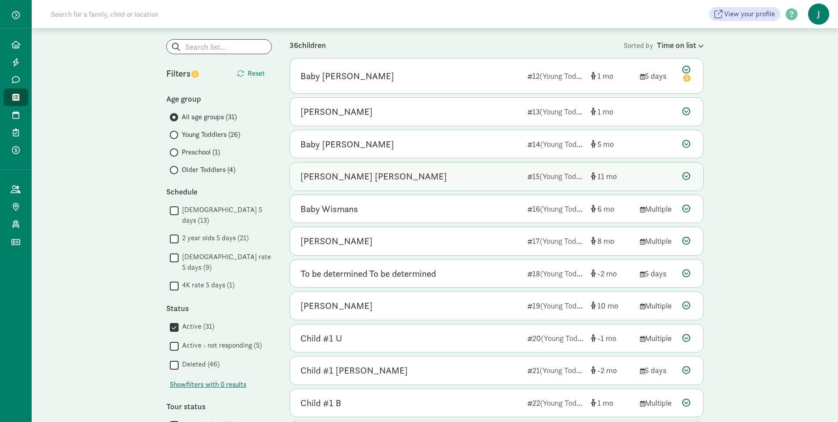
click at [643, 172] on div "Cameron Ziggy Gertner 15 (Young Toddlers) 11" at bounding box center [496, 176] width 413 height 28
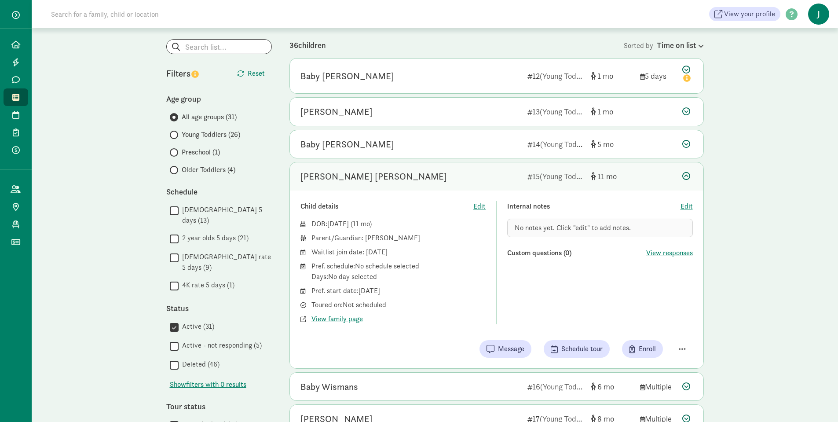
click at [688, 178] on icon at bounding box center [686, 176] width 8 height 8
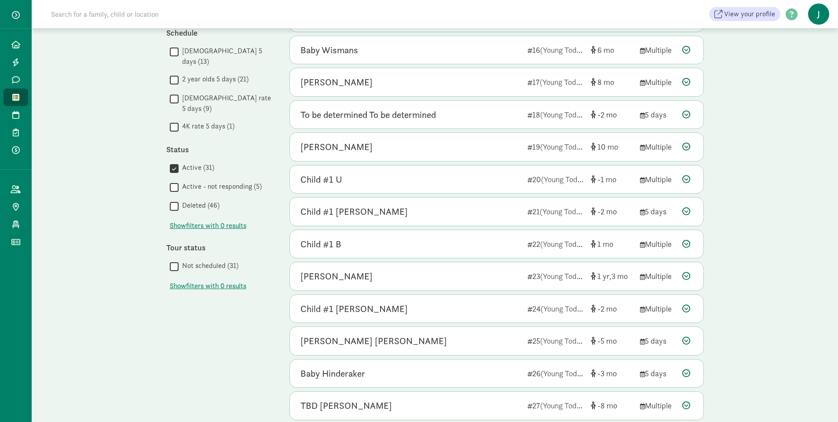
scroll to position [220, 0]
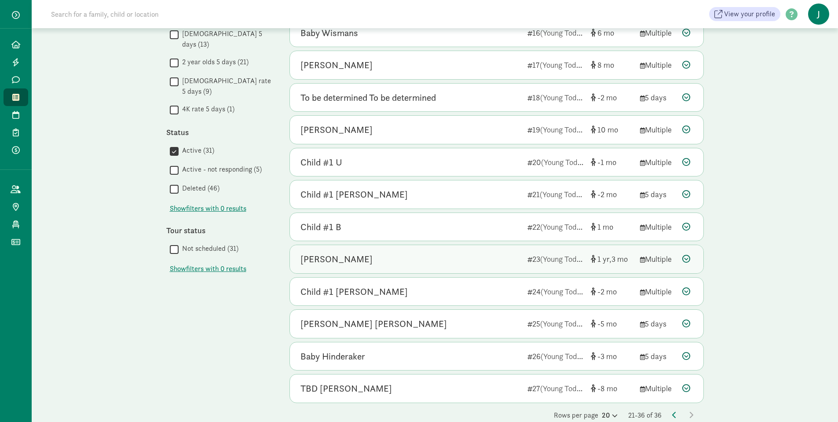
click at [453, 262] on div "[PERSON_NAME]" at bounding box center [410, 259] width 220 height 14
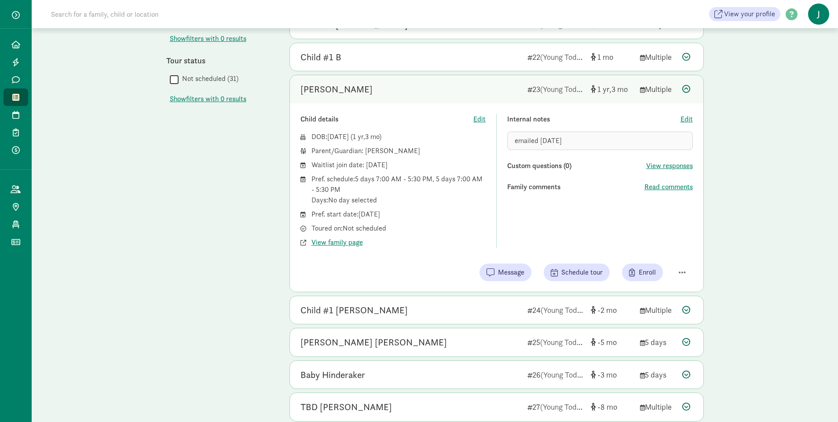
scroll to position [396, 0]
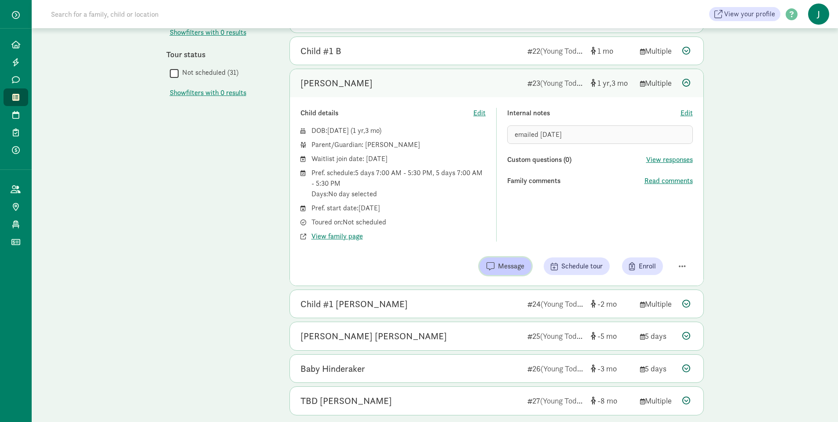
click at [500, 267] on span "Message" at bounding box center [511, 266] width 26 height 11
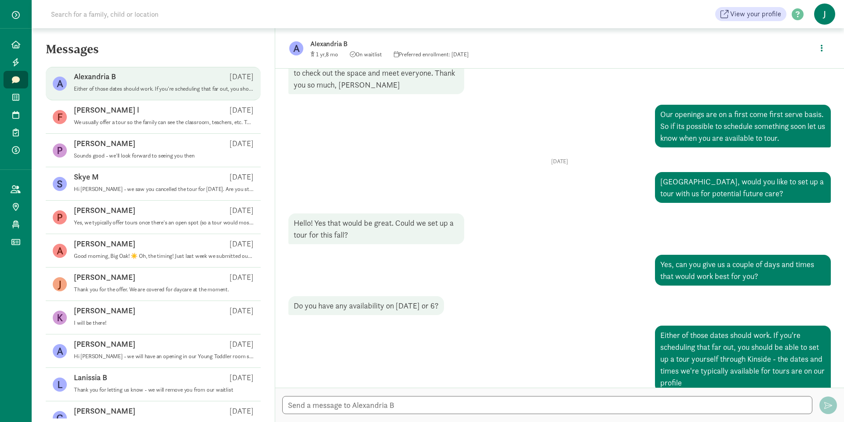
scroll to position [175, 0]
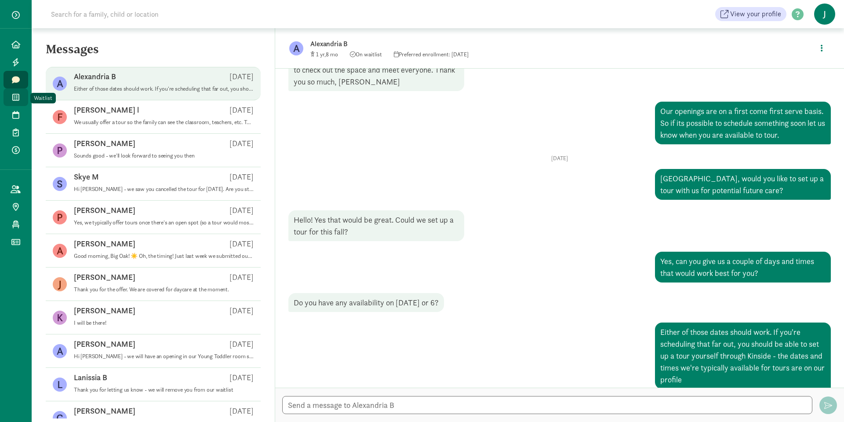
click at [15, 94] on icon at bounding box center [15, 97] width 7 height 8
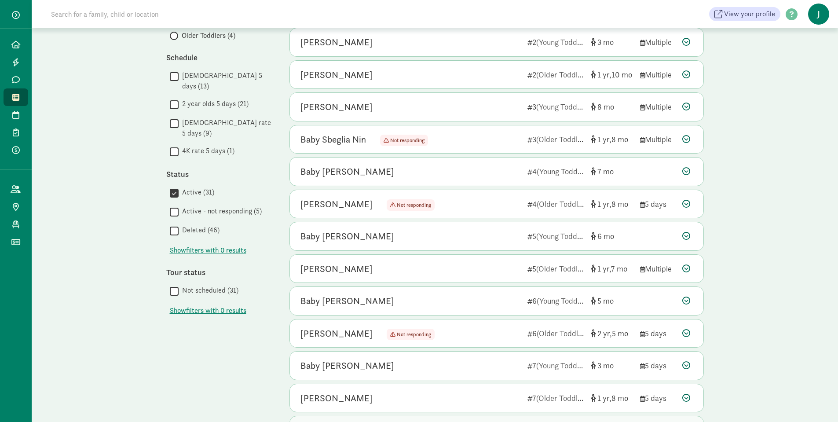
scroll to position [308, 0]
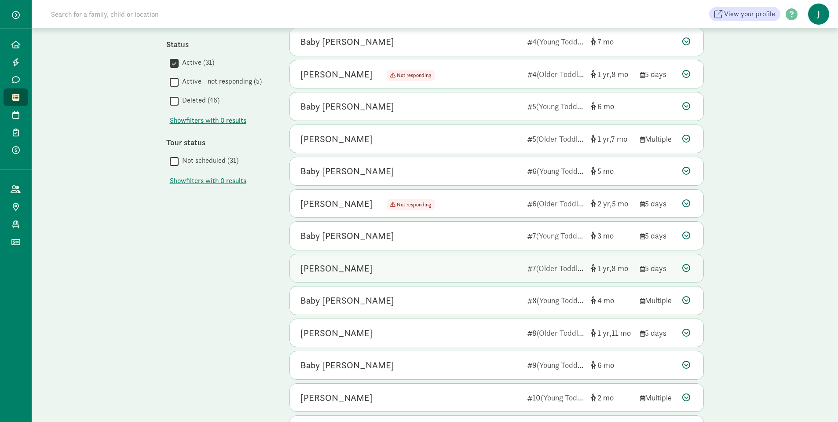
click at [469, 268] on div "[PERSON_NAME]" at bounding box center [410, 268] width 220 height 14
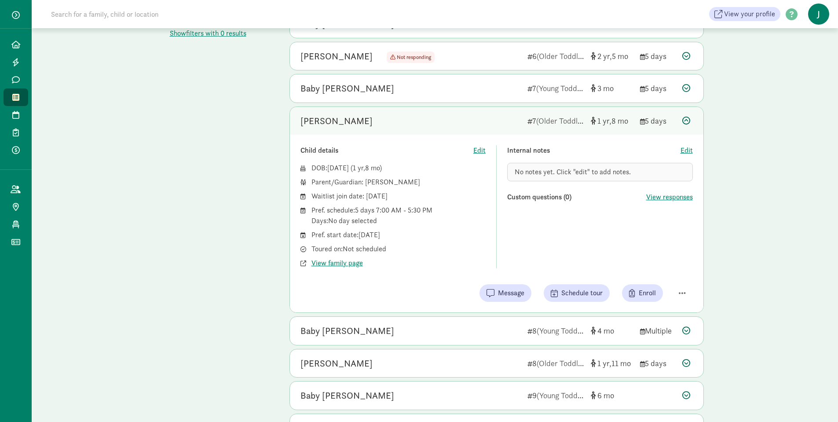
scroll to position [440, 0]
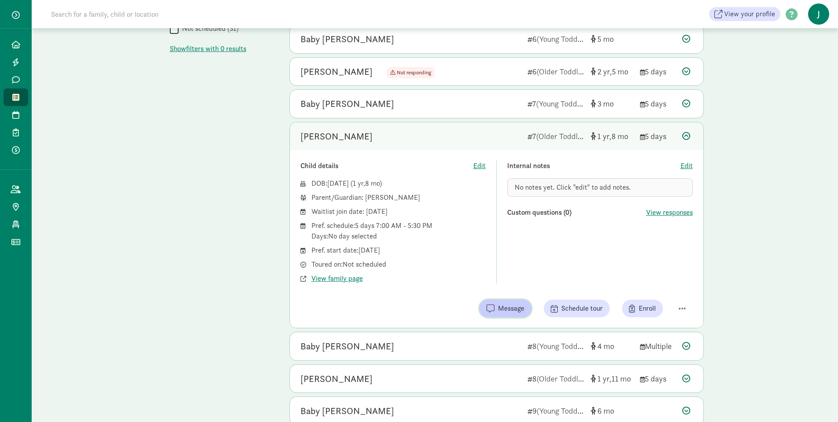
click at [506, 307] on span "Message" at bounding box center [511, 308] width 26 height 11
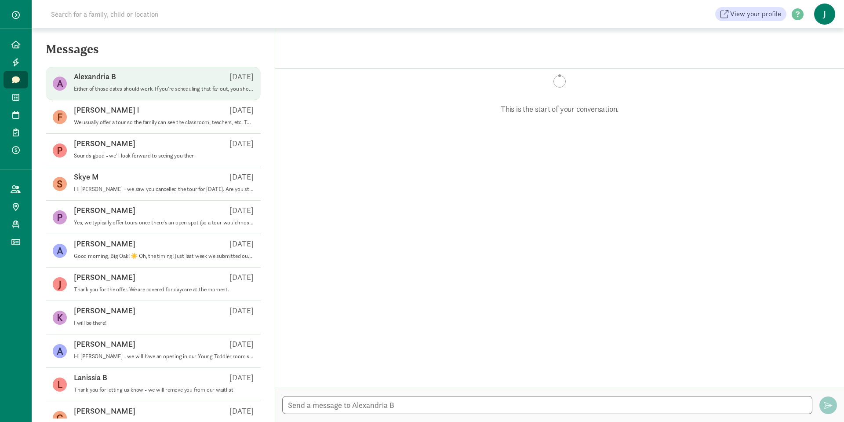
scroll to position [175, 0]
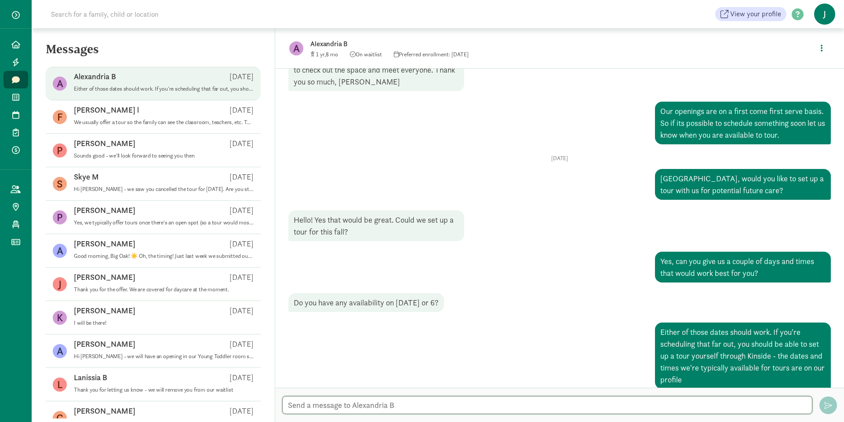
click at [317, 405] on textarea at bounding box center [547, 405] width 530 height 18
type textarea "Hi Alexandria! Just checking to see if you want to put"
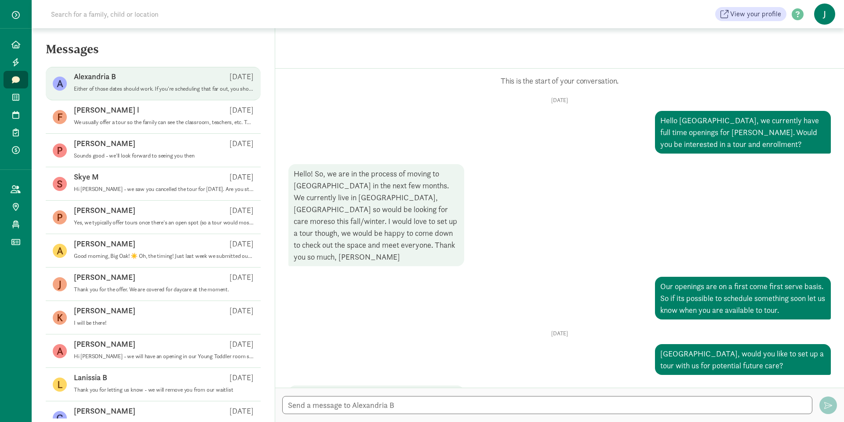
scroll to position [175, 0]
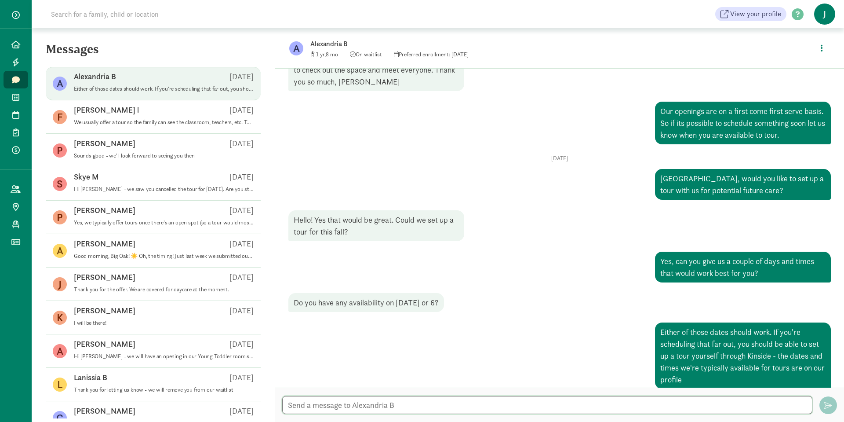
click at [407, 409] on textarea at bounding box center [547, 405] width 530 height 18
type textarea "Hi Alexandria, would you like to schedule to come in on November 5th? Let us kn…"
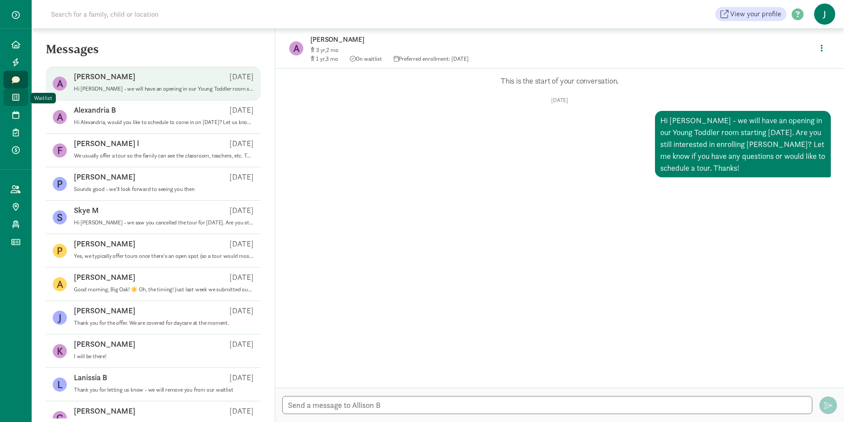
click at [18, 101] on link "Waitlist" at bounding box center [16, 97] width 25 height 18
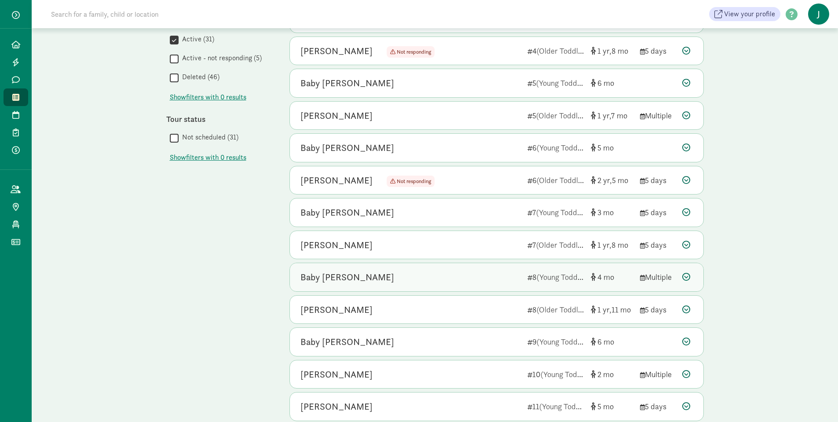
scroll to position [365, 0]
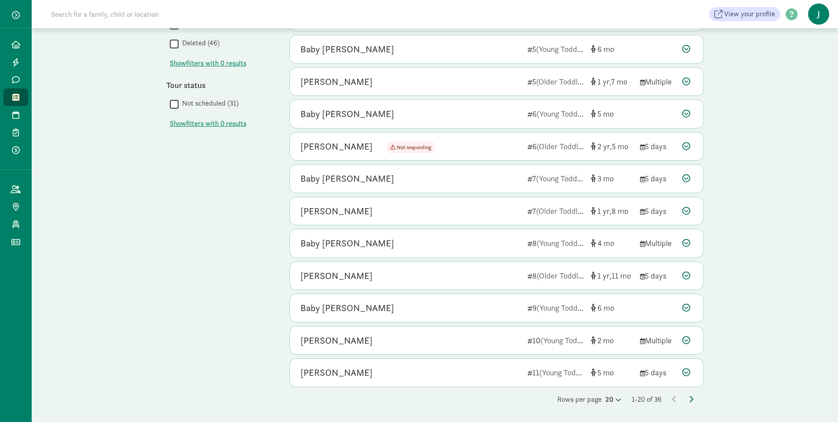
click at [691, 400] on icon at bounding box center [691, 398] width 4 height 7
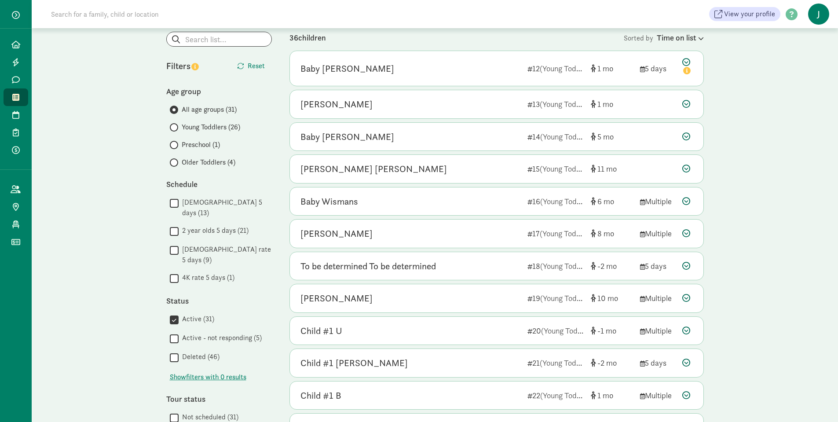
scroll to position [132, 0]
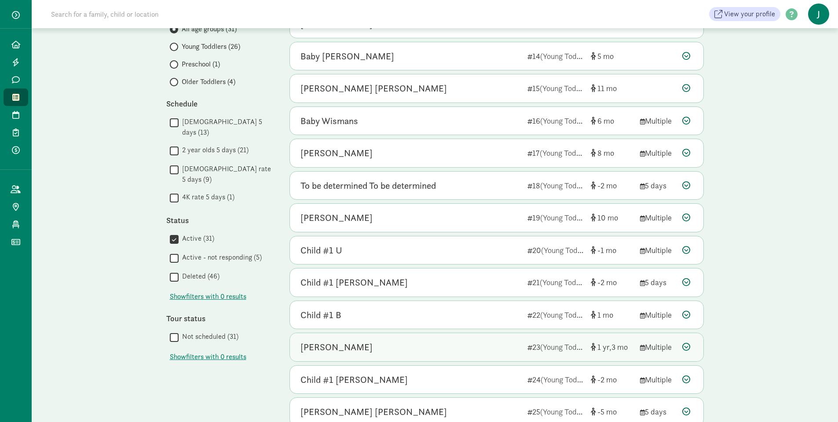
click at [522, 352] on div "[PERSON_NAME] 23 (Young Toddlers) 1 3 Multiple" at bounding box center [496, 347] width 413 height 28
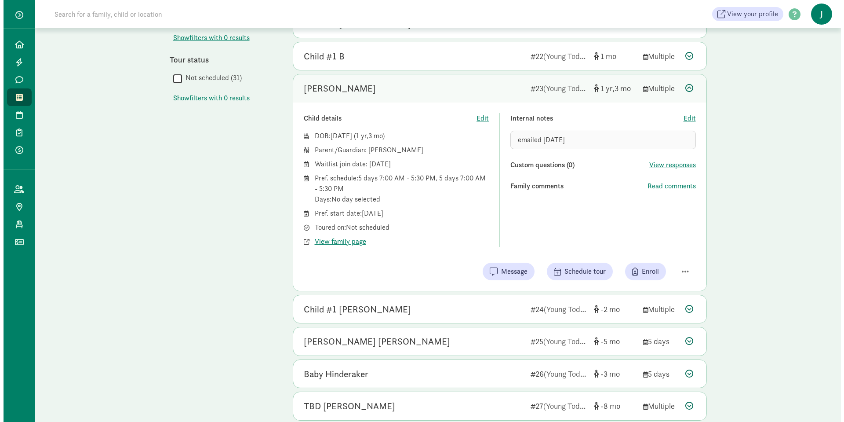
scroll to position [396, 0]
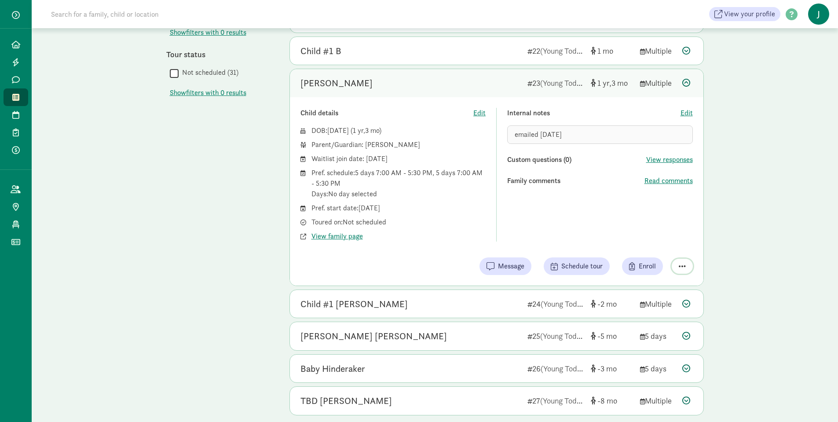
click at [684, 263] on span "button" at bounding box center [682, 266] width 7 height 8
click at [647, 232] on div "Mark as unresponsive" at bounding box center [651, 231] width 68 height 11
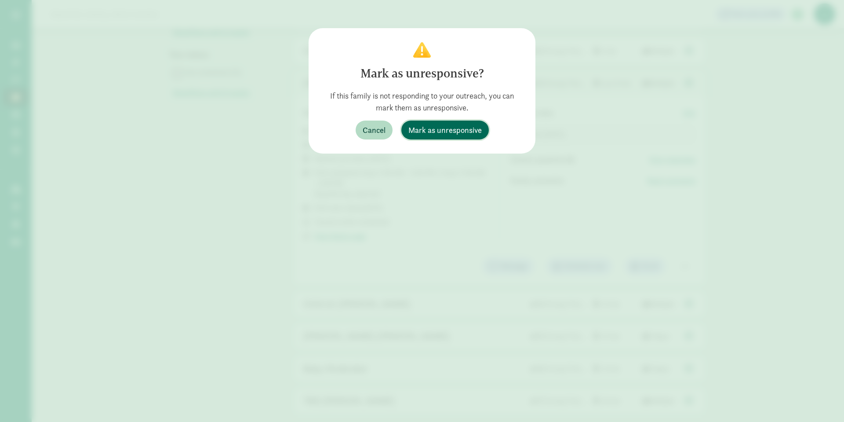
click at [473, 131] on span "Mark as unresponsive" at bounding box center [445, 130] width 73 height 12
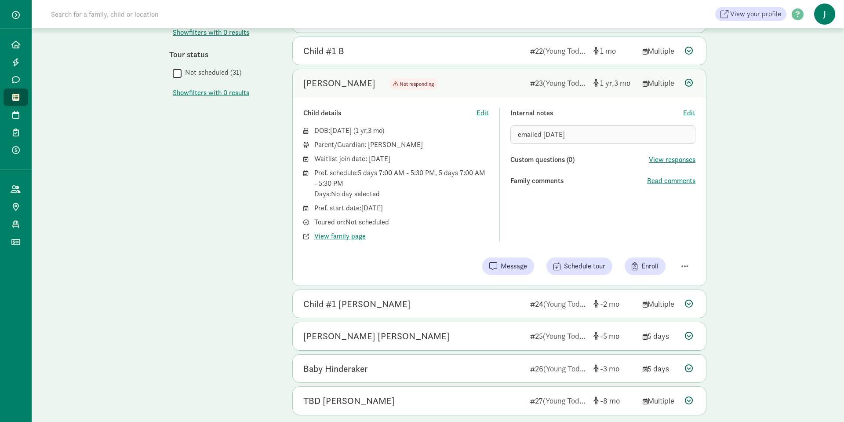
click at [689, 80] on icon at bounding box center [689, 83] width 8 height 8
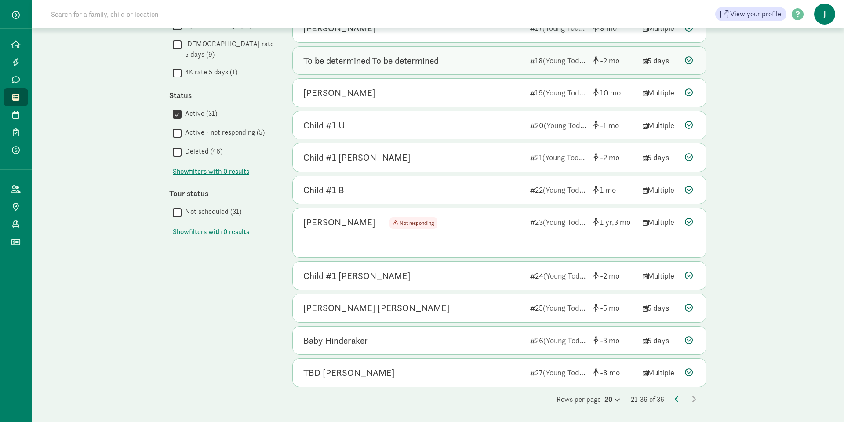
scroll to position [236, 0]
